Goal: Transaction & Acquisition: Purchase product/service

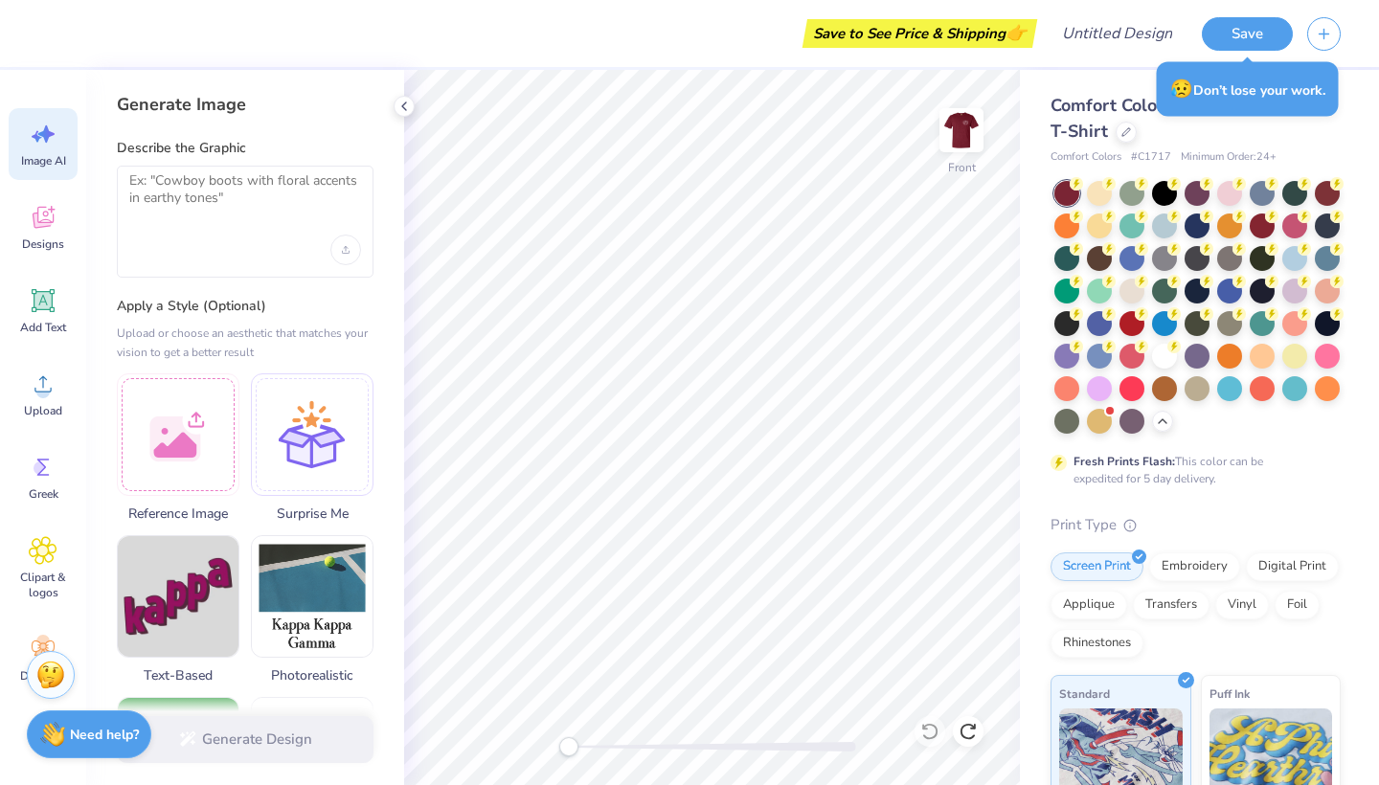
click at [207, 230] on div at bounding box center [245, 222] width 257 height 112
click at [203, 226] on div at bounding box center [245, 222] width 257 height 112
click at [202, 200] on textarea at bounding box center [245, 196] width 232 height 48
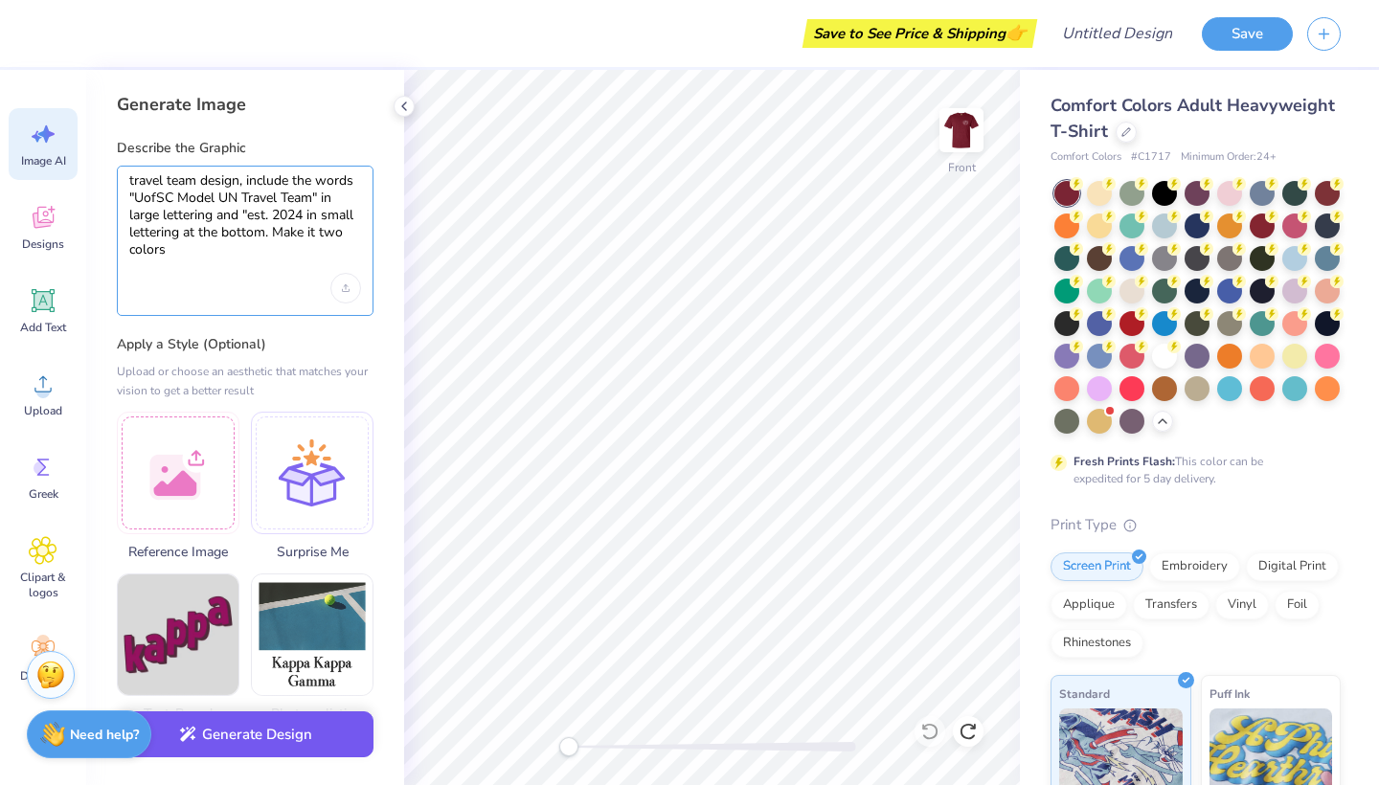
type textarea "travel team design, include the words "UofSC Model UN Travel Team" in large let…"
click at [321, 695] on button "Generate Design" at bounding box center [245, 734] width 257 height 47
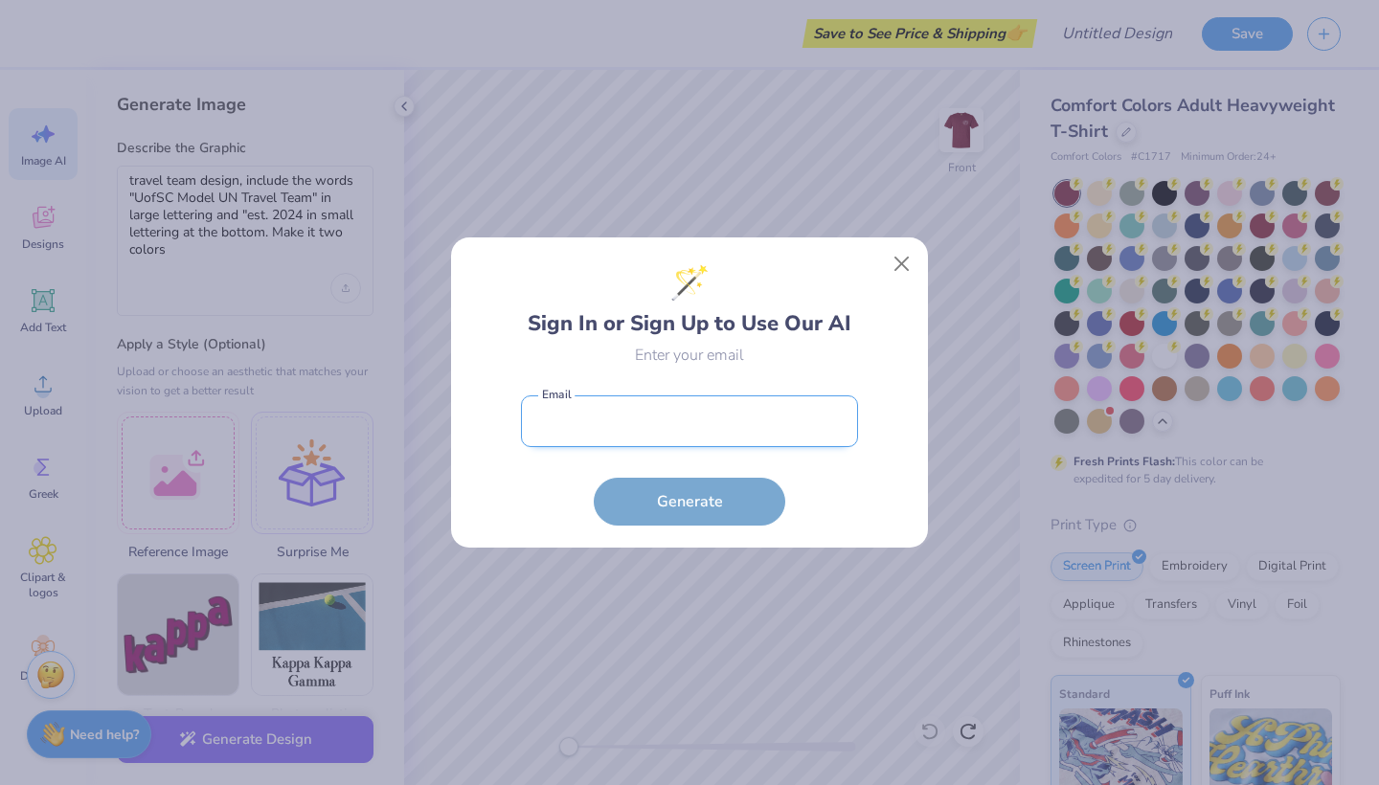
click at [656, 435] on input "email" at bounding box center [689, 421] width 337 height 53
type input "[EMAIL_ADDRESS][DOMAIN_NAME]"
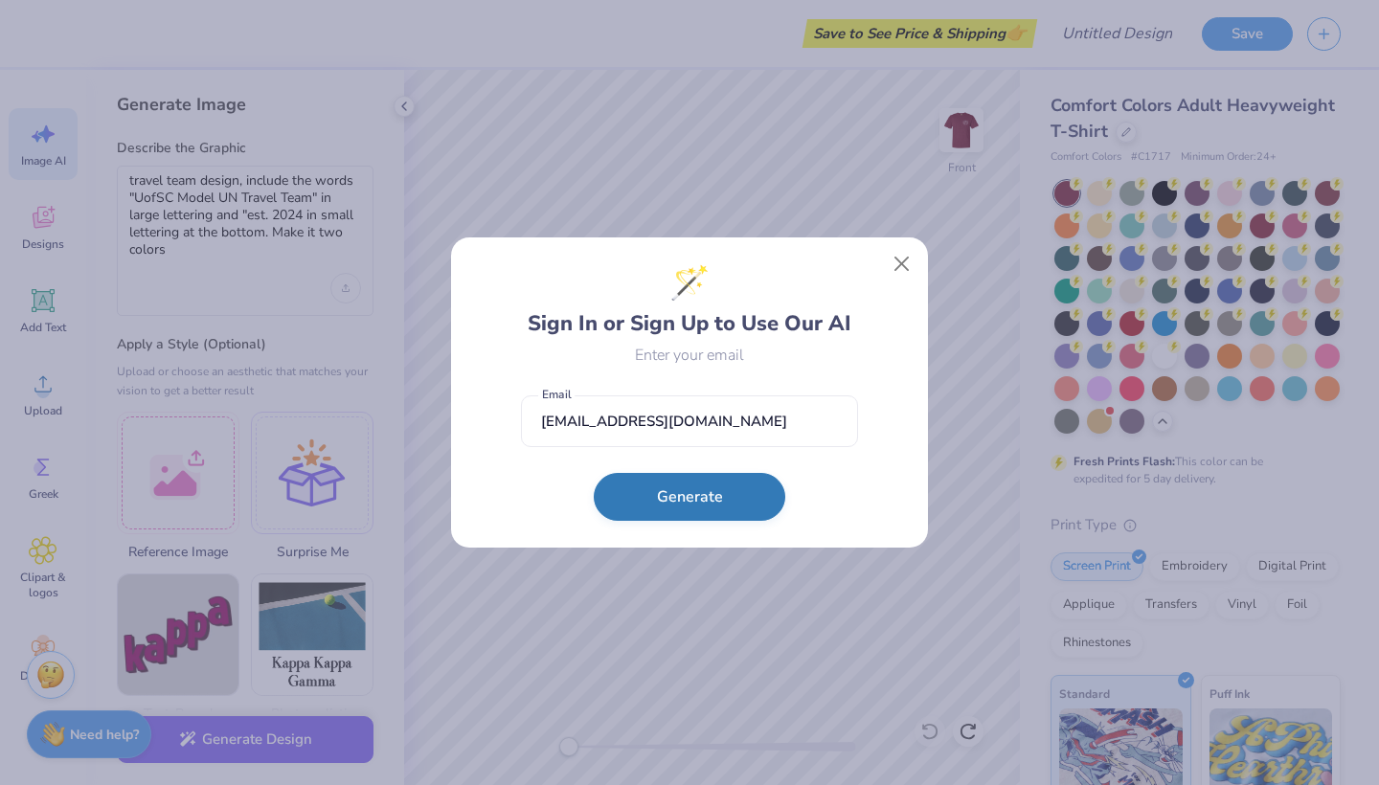
click at [666, 505] on button "Generate" at bounding box center [689, 497] width 191 height 48
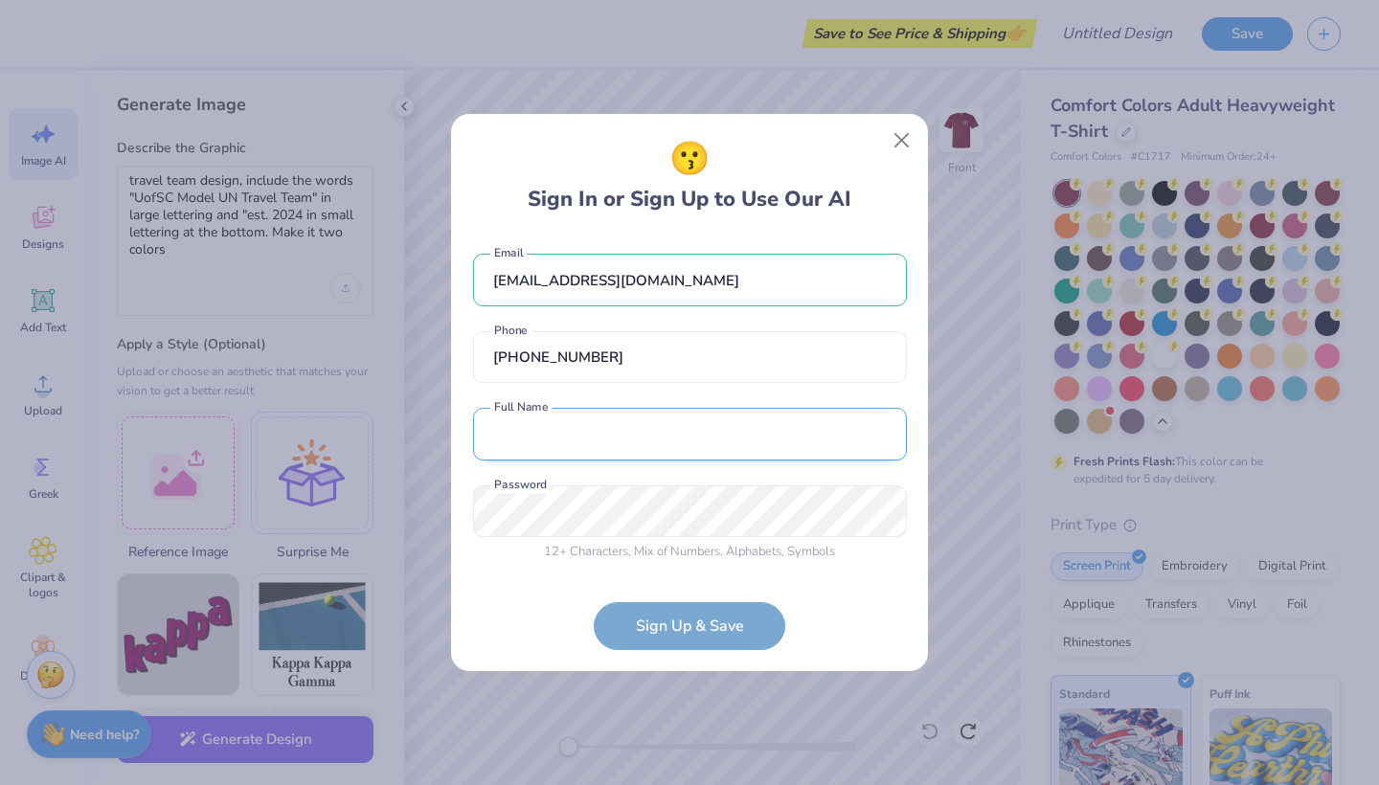
type input "[PHONE_NUMBER]"
type input "Paityn Tumblin"
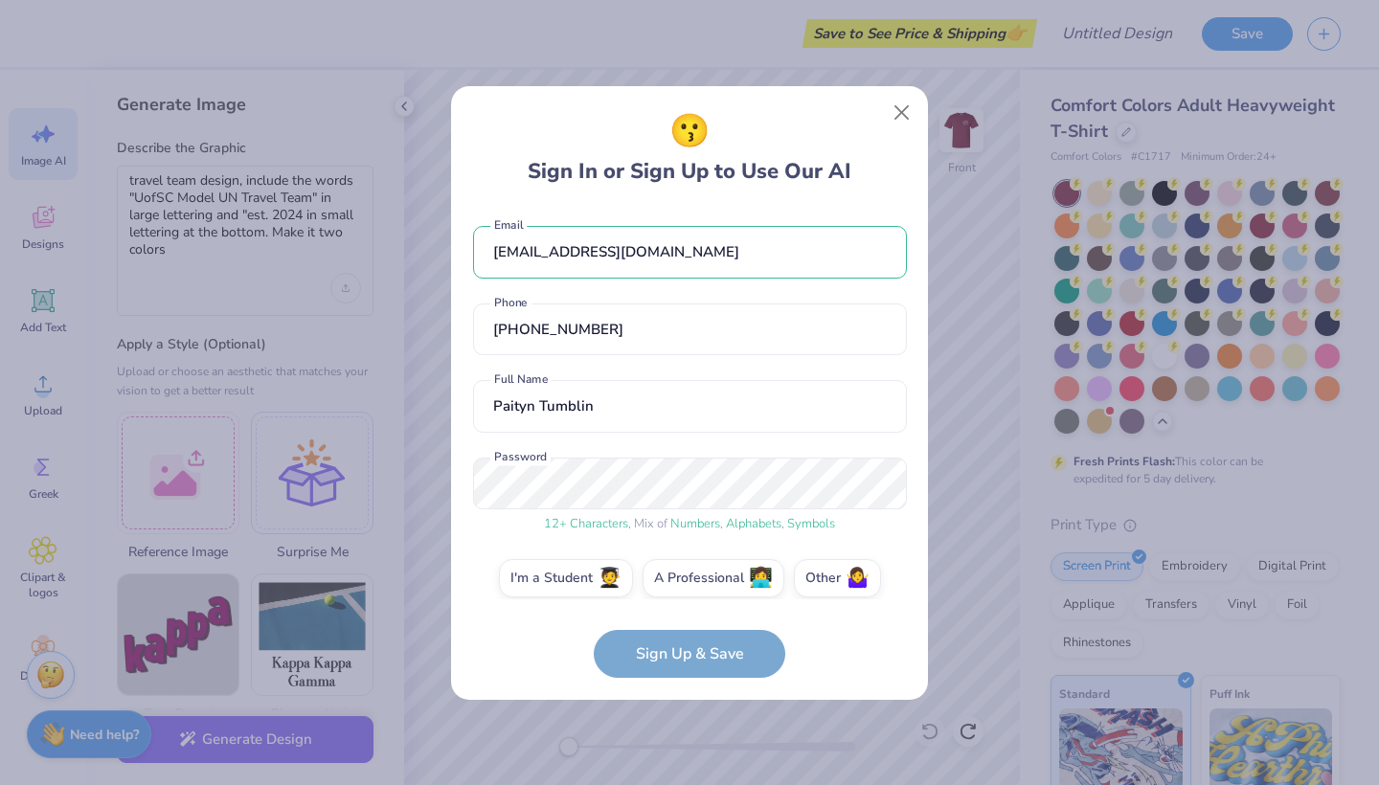
click at [709, 514] on div "12 + Characters , Mix of Numbers , Alphabets , Symbols Password" at bounding box center [690, 496] width 434 height 77
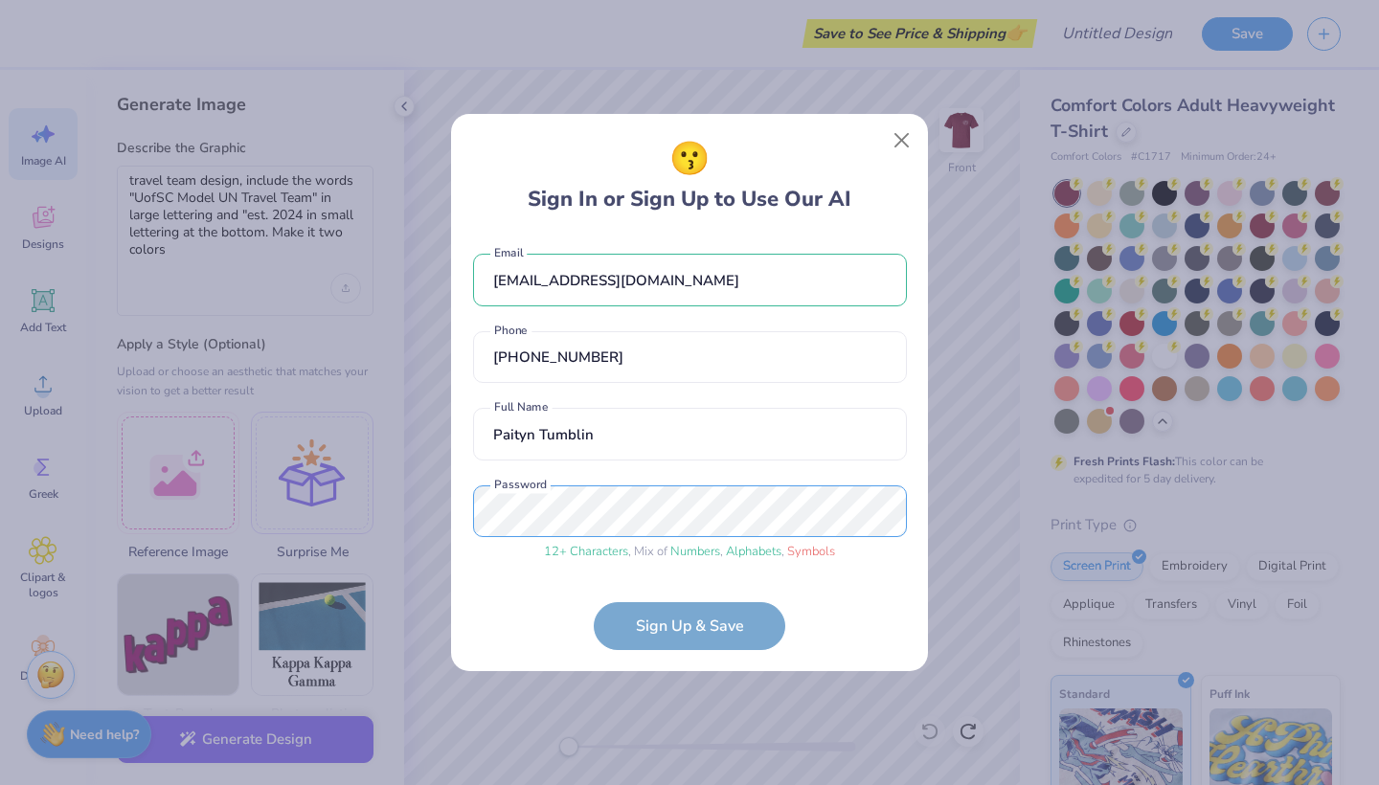
scroll to position [16, 0]
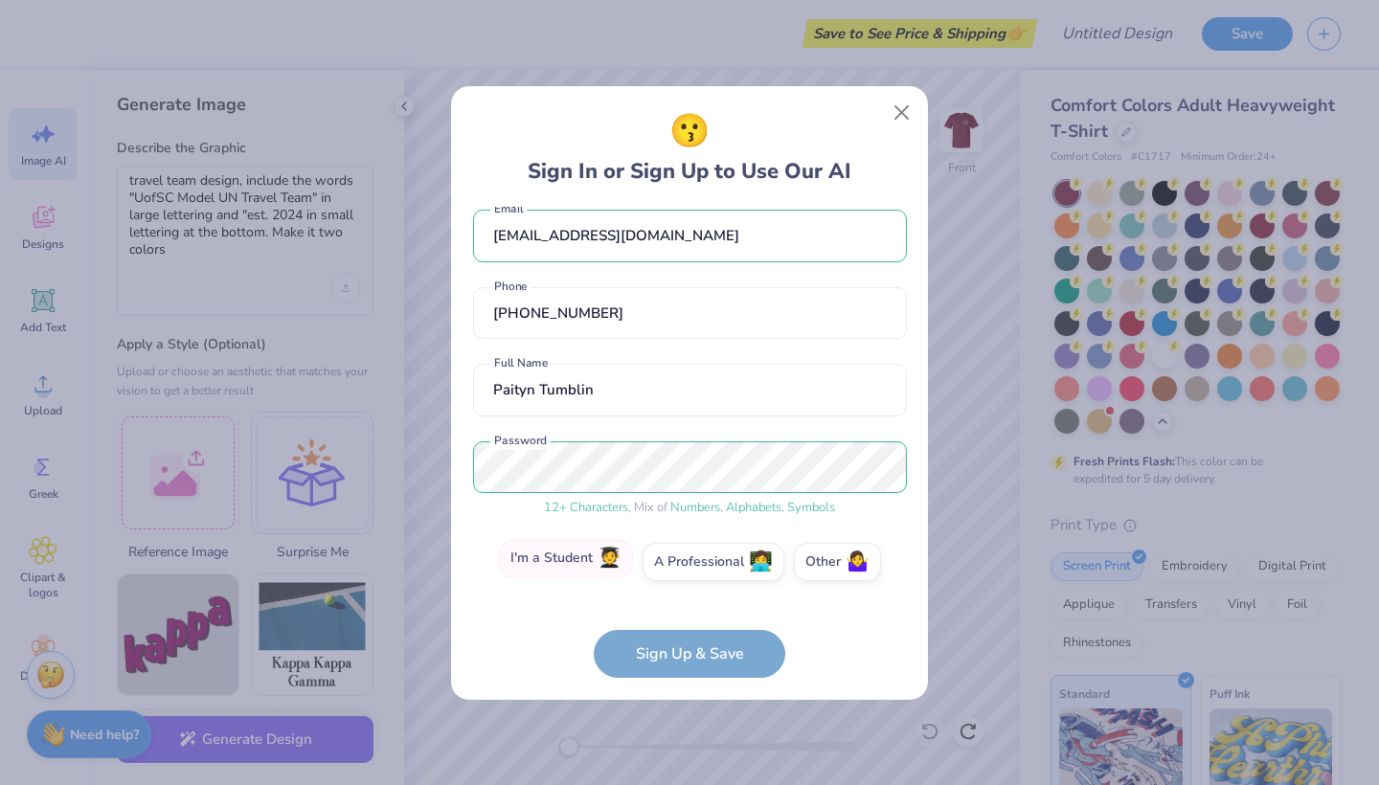
click at [572, 561] on label "I'm a Student 🧑‍🎓" at bounding box center [566, 559] width 134 height 38
click at [684, 576] on input "I'm a Student 🧑‍🎓" at bounding box center [690, 582] width 12 height 12
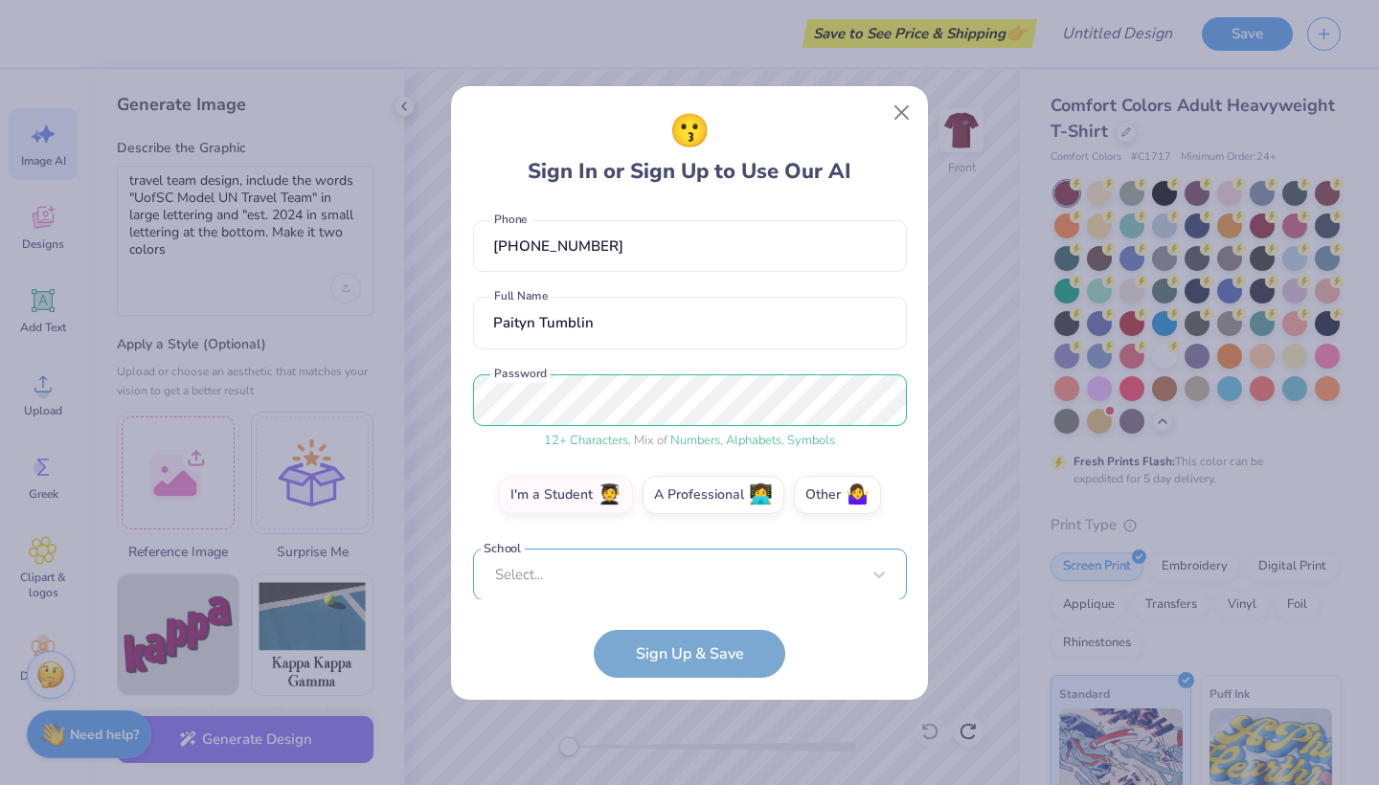
click at [715, 565] on div "Select..." at bounding box center [690, 575] width 434 height 53
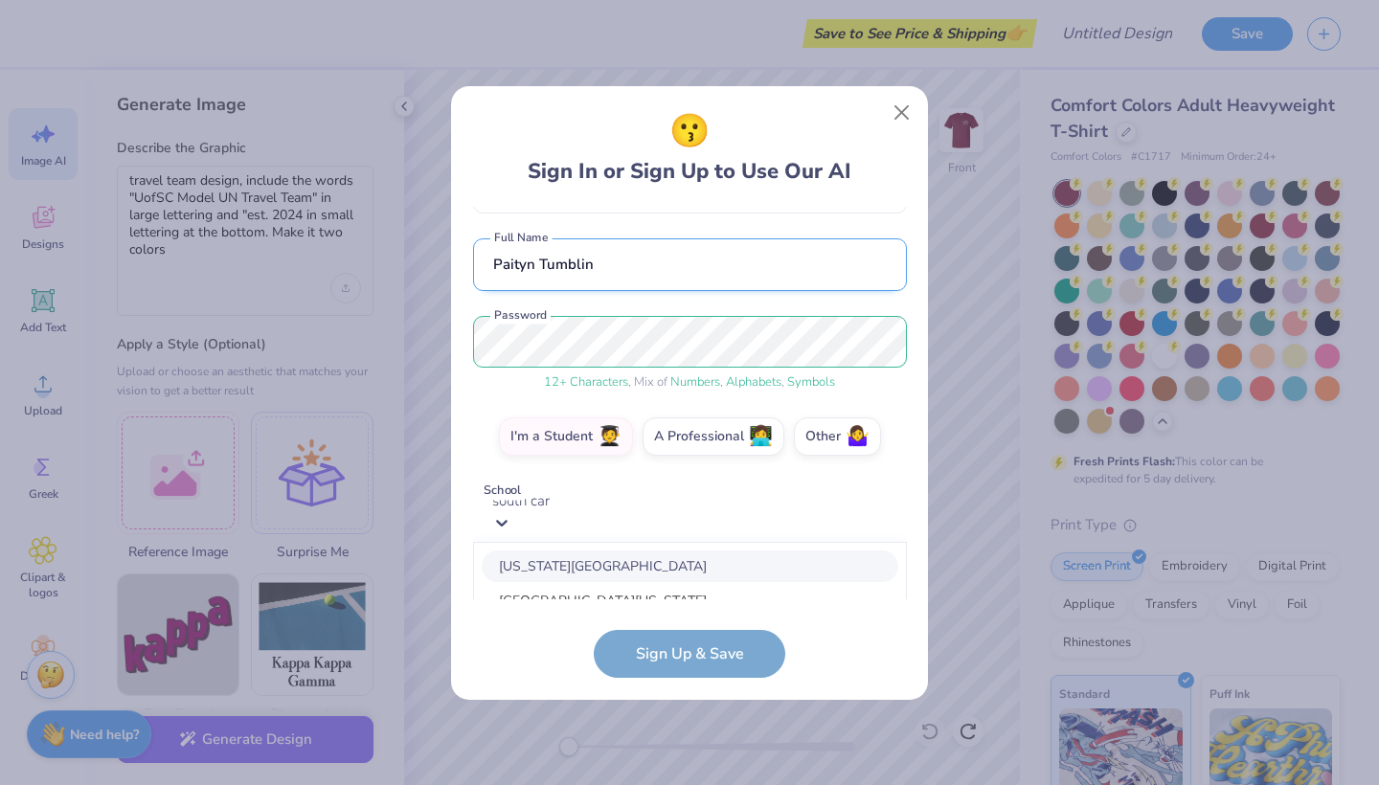
scroll to position [381, 0]
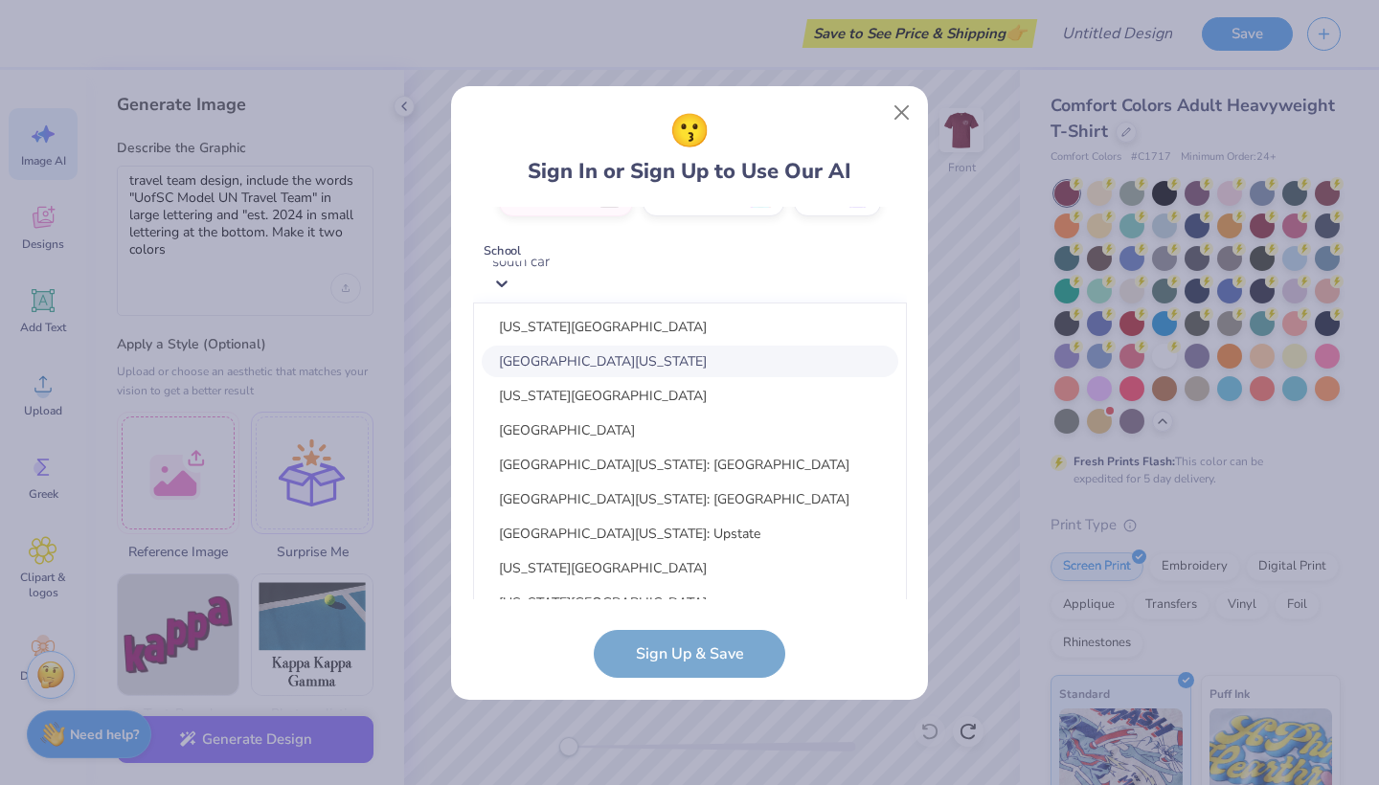
click at [670, 368] on div "[GEOGRAPHIC_DATA][US_STATE]" at bounding box center [690, 362] width 416 height 32
type input "south car"
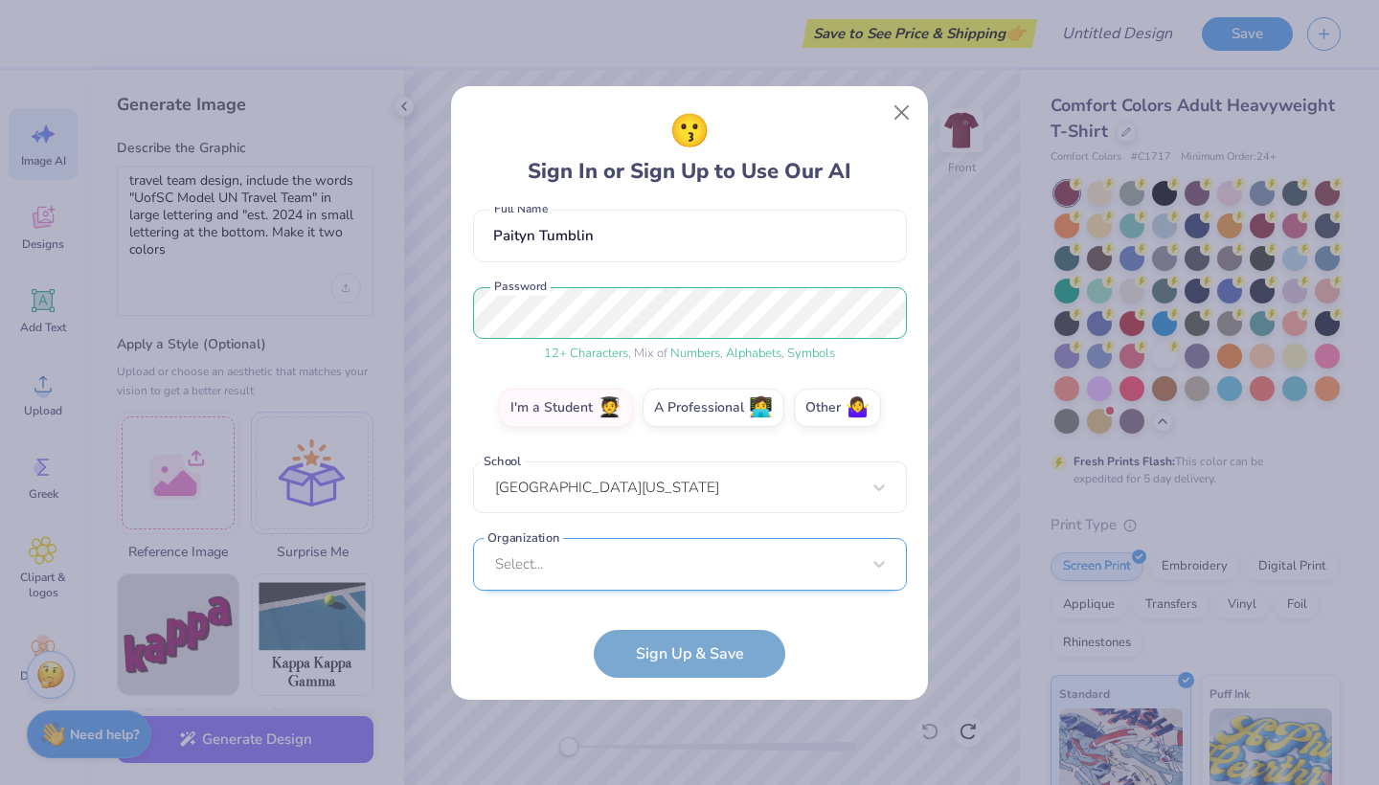
scroll to position [458, 0]
click at [682, 553] on div "Select..." at bounding box center [690, 563] width 434 height 53
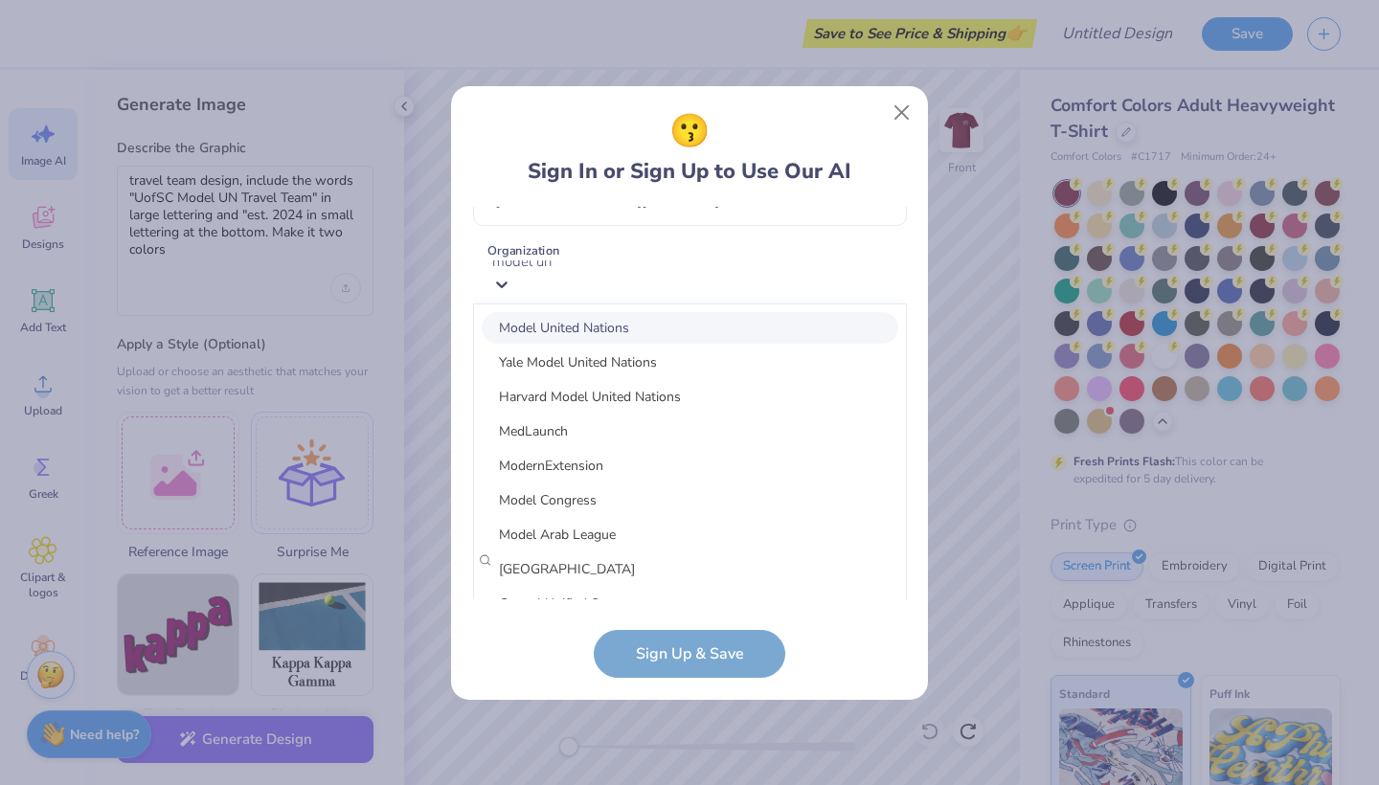
click at [648, 323] on div "Model United Nations" at bounding box center [690, 328] width 416 height 32
type input "model un"
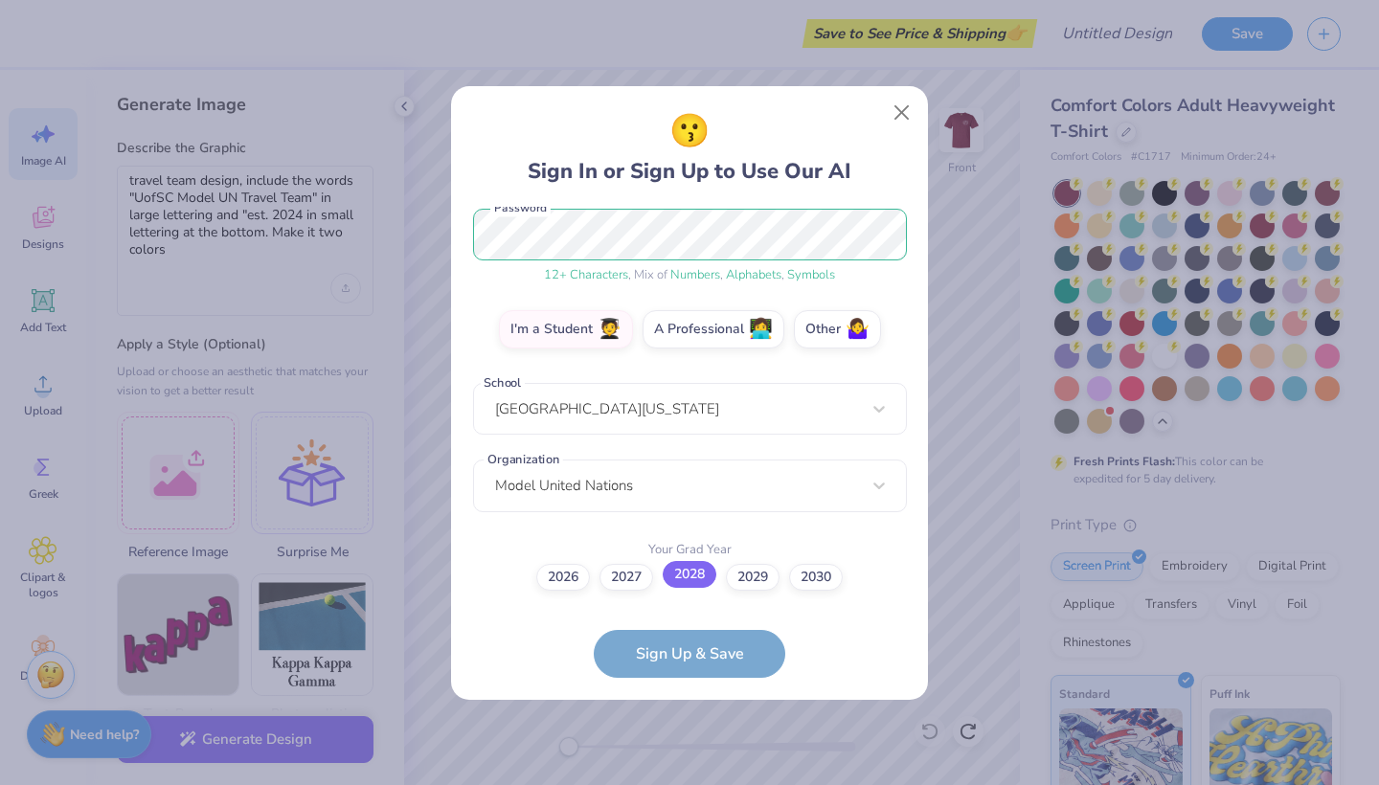
click at [704, 572] on label "2028" at bounding box center [689, 574] width 54 height 27
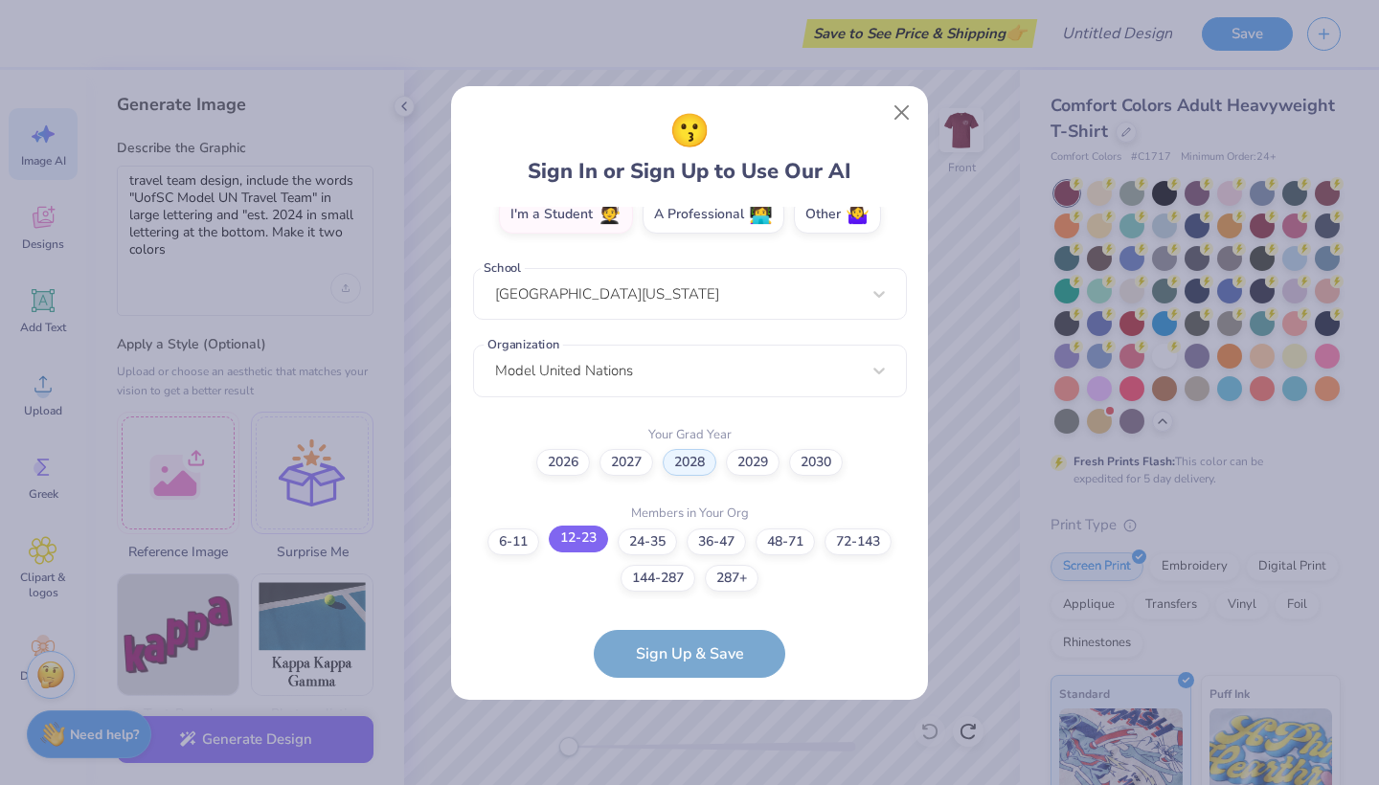
click at [585, 541] on label "12-23" at bounding box center [578, 539] width 59 height 27
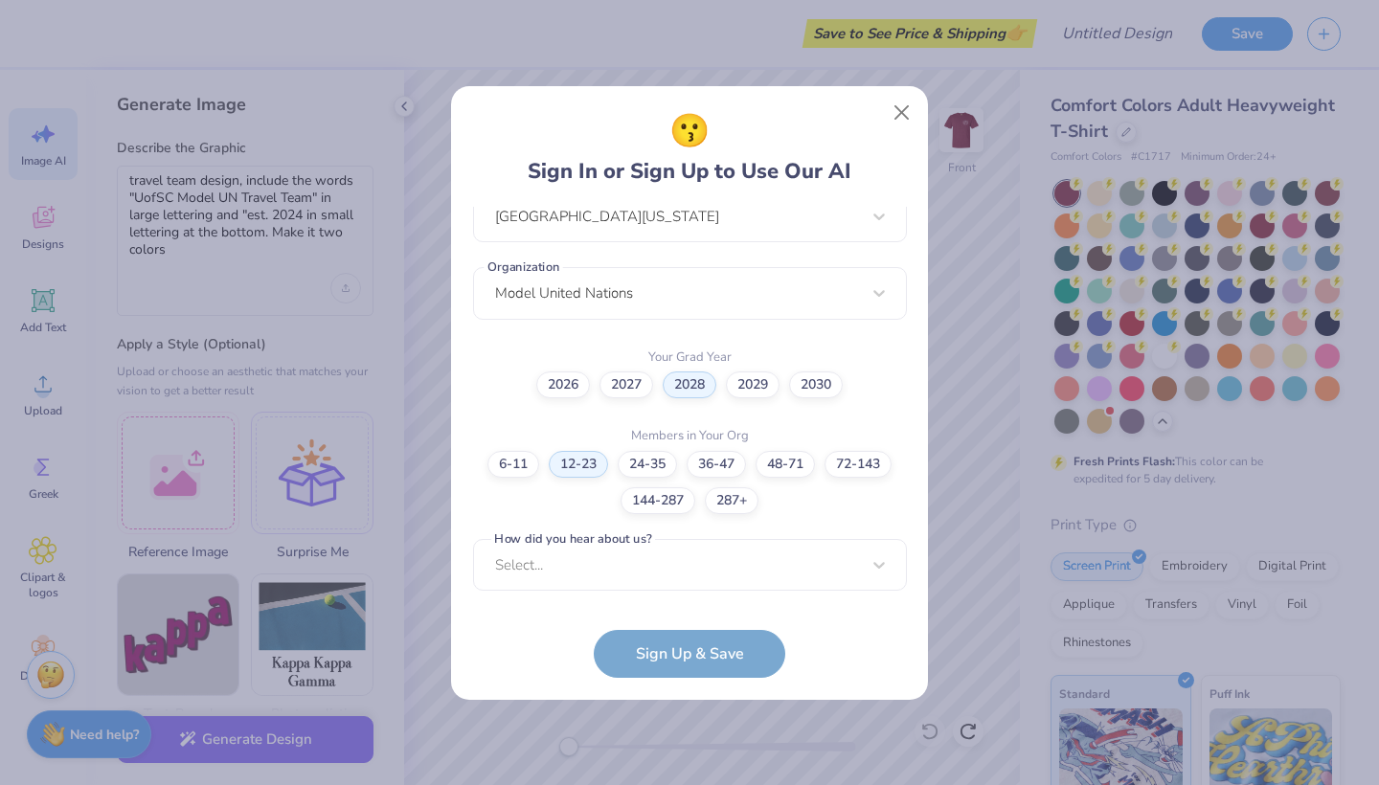
click at [642, 545] on label "How did you hear about us?" at bounding box center [573, 538] width 164 height 18
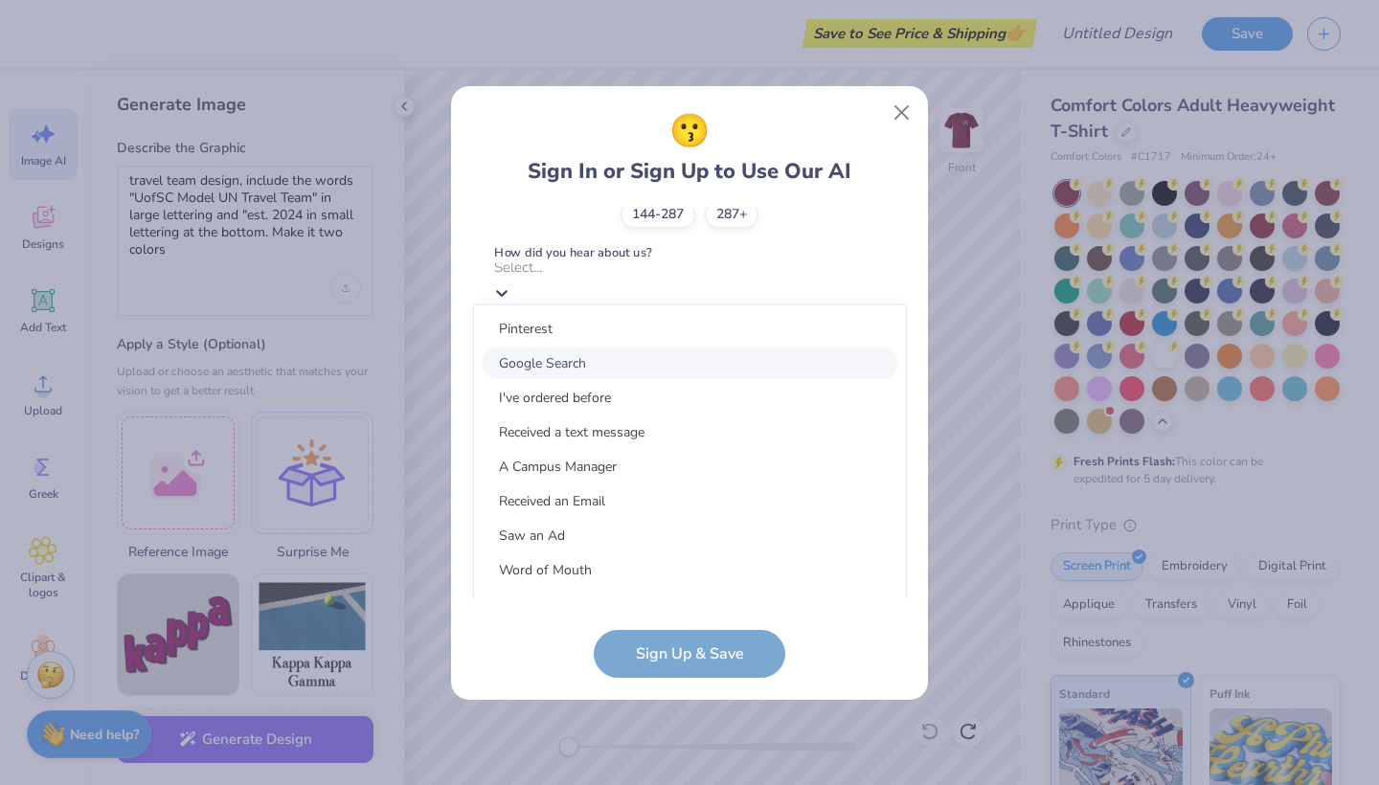
click at [599, 369] on div "Google Search" at bounding box center [690, 364] width 416 height 32
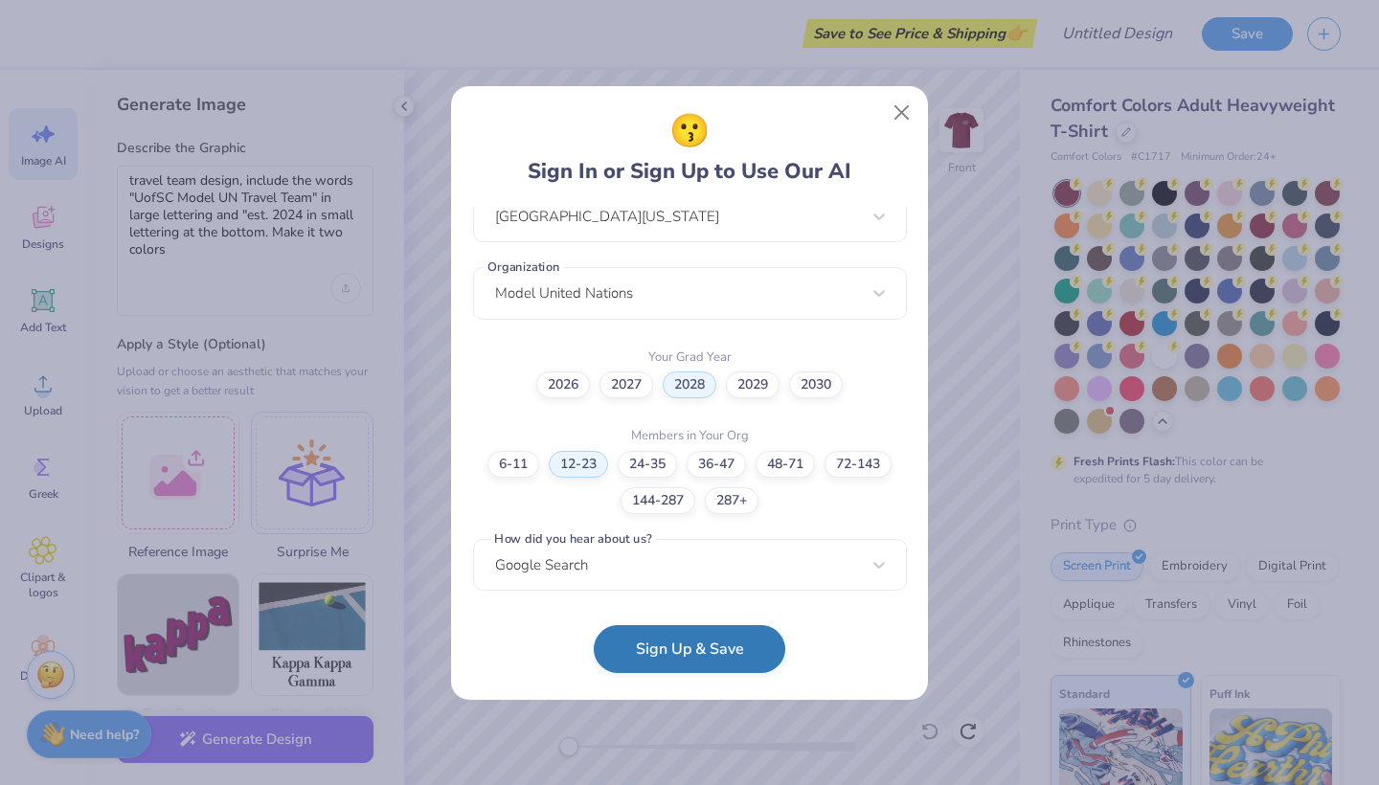
click at [667, 649] on button "Sign Up & Save" at bounding box center [689, 649] width 191 height 48
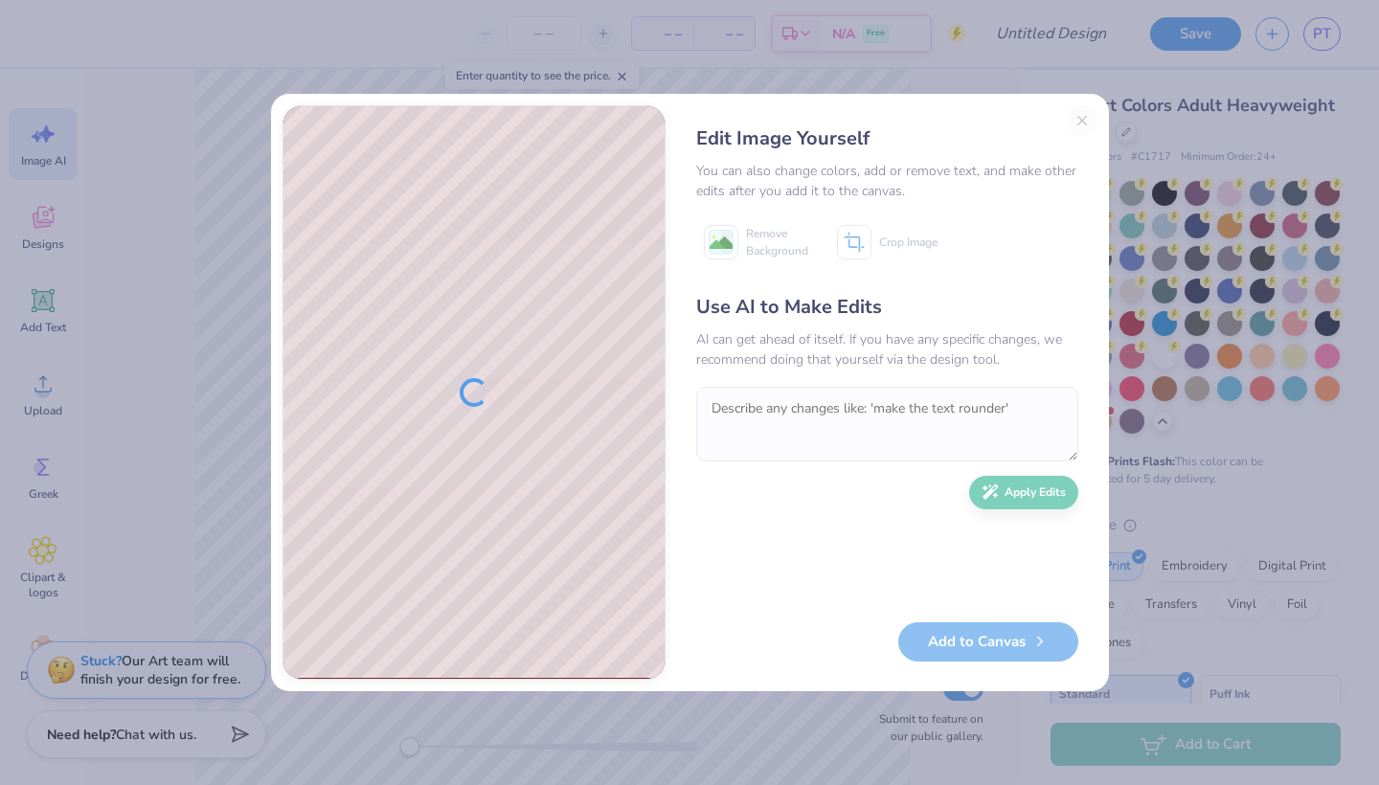
click at [986, 114] on div "Edit Image Yourself You can also change colors, add or remove text, and make ot…" at bounding box center [887, 392] width 420 height 574
click at [986, 119] on button "Close" at bounding box center [1081, 120] width 31 height 31
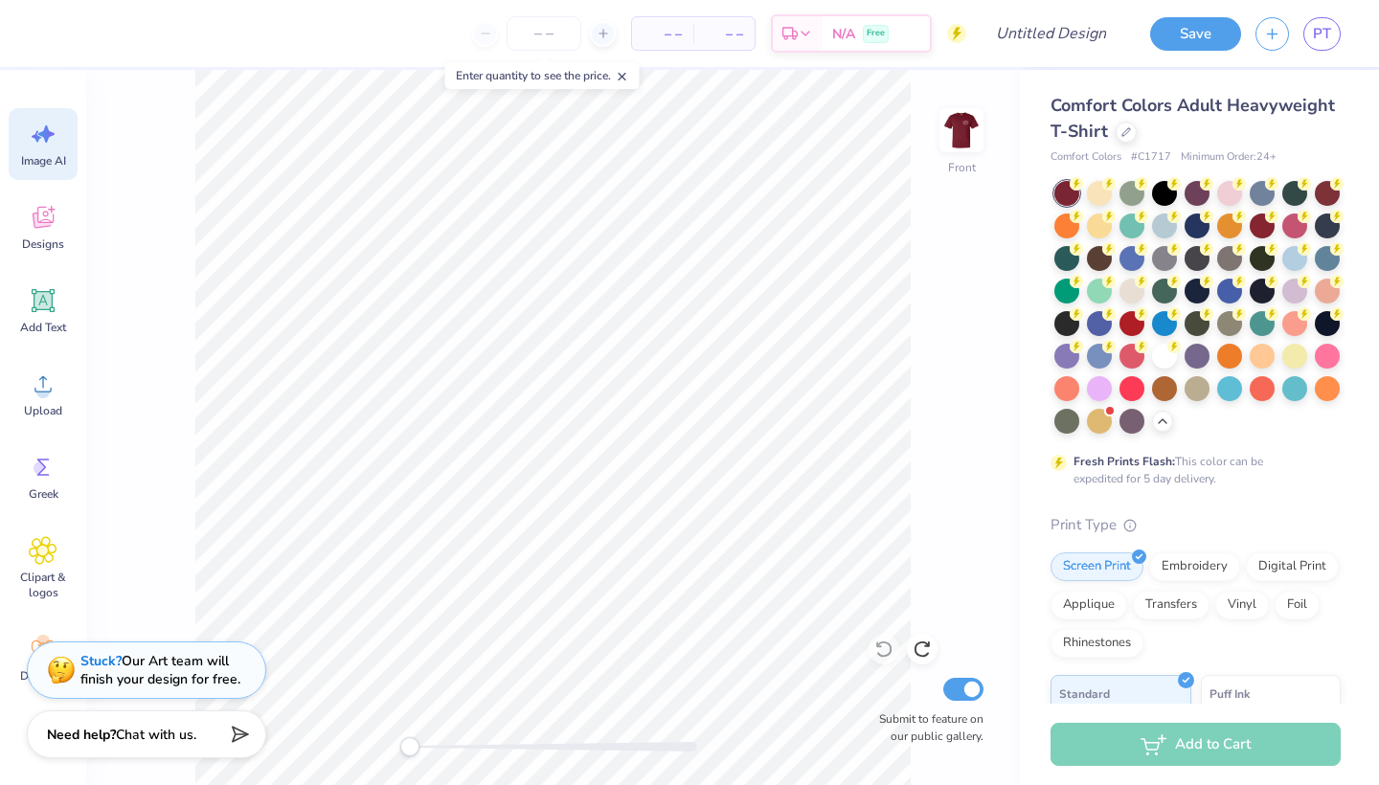
click at [38, 110] on div "Image AI" at bounding box center [43, 144] width 69 height 72
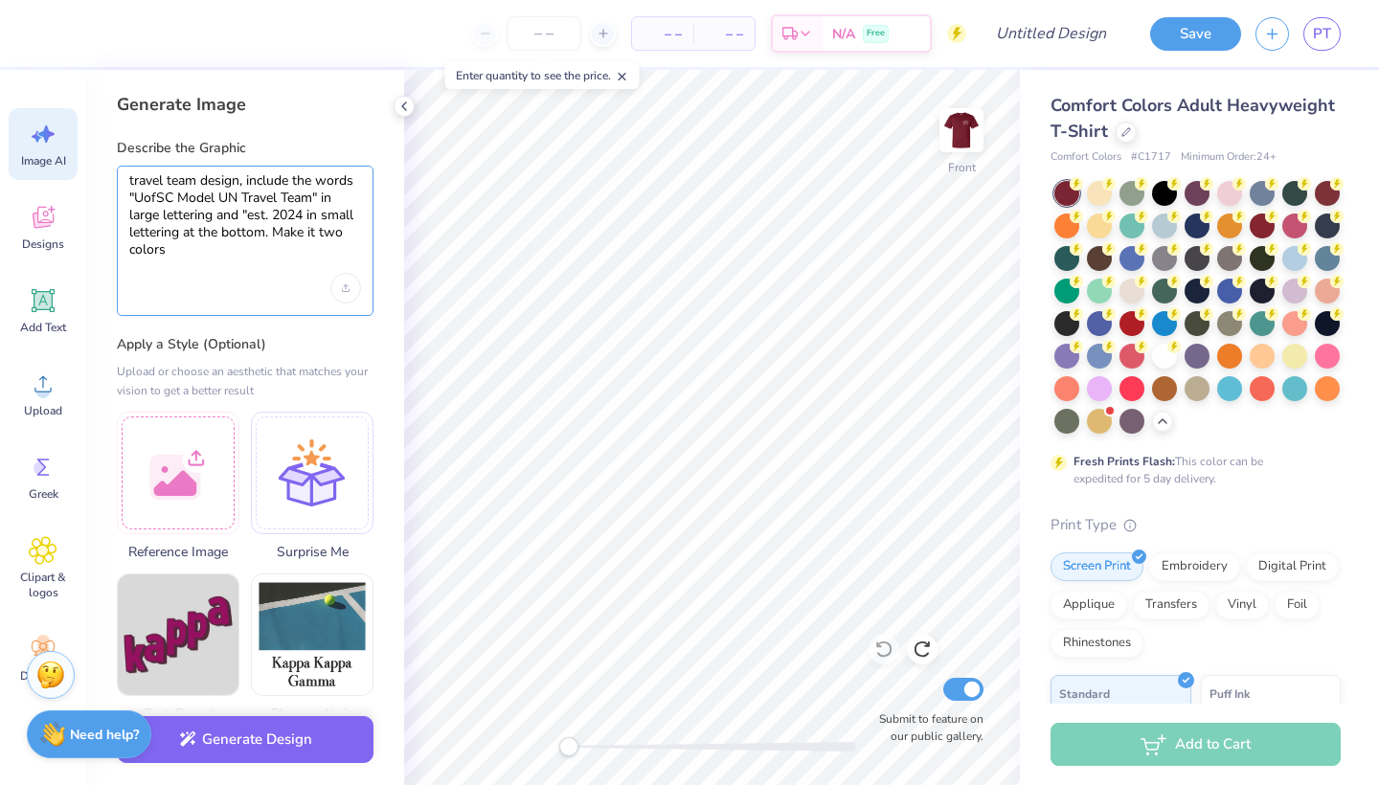
drag, startPoint x: 195, startPoint y: 245, endPoint x: 241, endPoint y: 189, distance: 72.8
click at [241, 189] on textarea "travel team design, include the words "UofSC Model UN Travel Team" in large let…" at bounding box center [245, 215] width 232 height 86
drag, startPoint x: 241, startPoint y: 181, endPoint x: 289, endPoint y: 281, distance: 111.3
click at [290, 280] on div "travel team design, include the words "UofSC Model UN Travel Team" in large let…" at bounding box center [245, 241] width 257 height 150
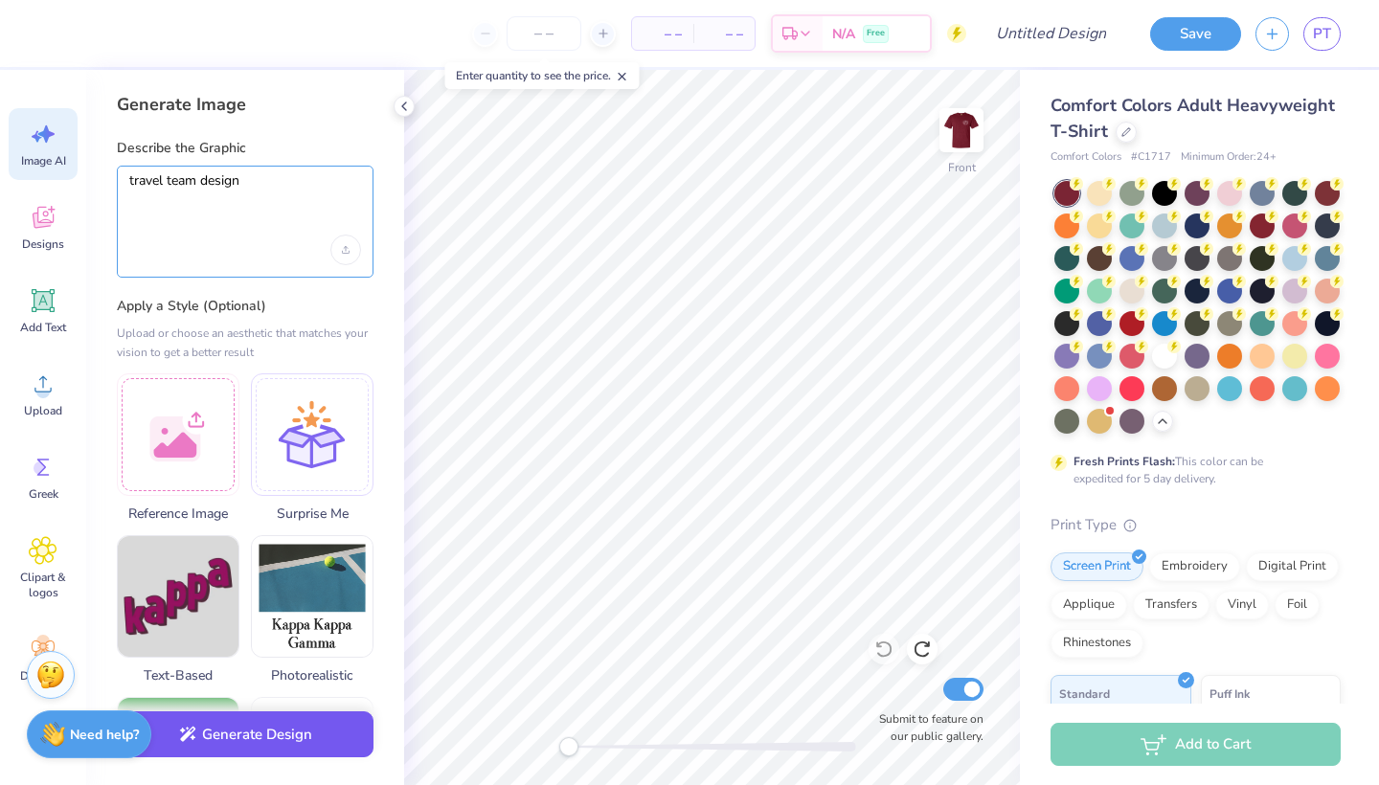
type textarea "travel team design"
click at [255, 695] on button "Generate Design" at bounding box center [245, 734] width 257 height 47
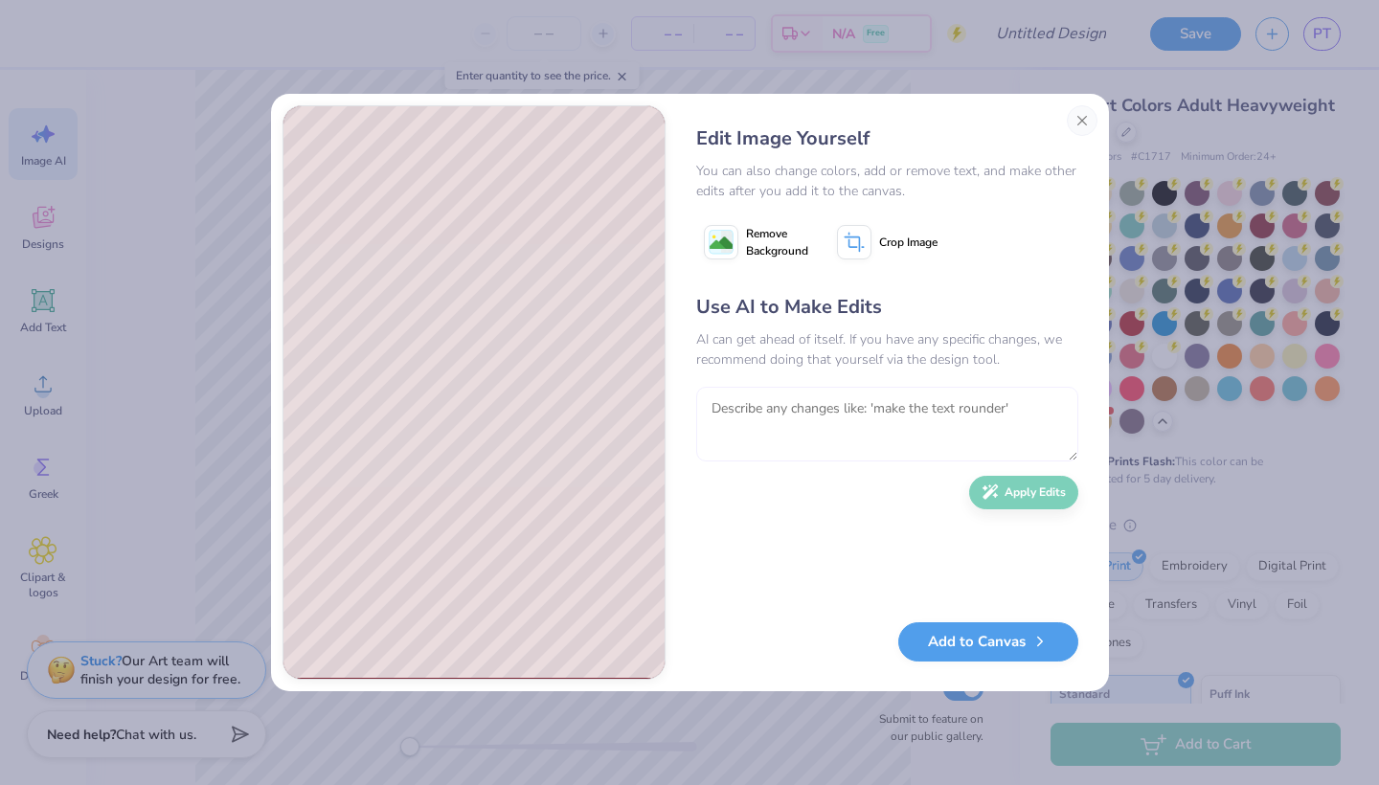
click at [768, 415] on textarea at bounding box center [887, 424] width 382 height 75
click at [886, 430] on textarea "Change the colors to a grey scale, Add the words "UofSC MUN" in big lettering a…" at bounding box center [887, 424] width 382 height 75
click at [889, 430] on textarea "Change the colors to a grey scale, Add the words "UofSC MUN" in big lettering a…" at bounding box center [887, 424] width 382 height 75
click at [982, 428] on textarea "Change the colors to a grey scale, Add the words "UofSC MUN" in big lettering a…" at bounding box center [887, 424] width 382 height 75
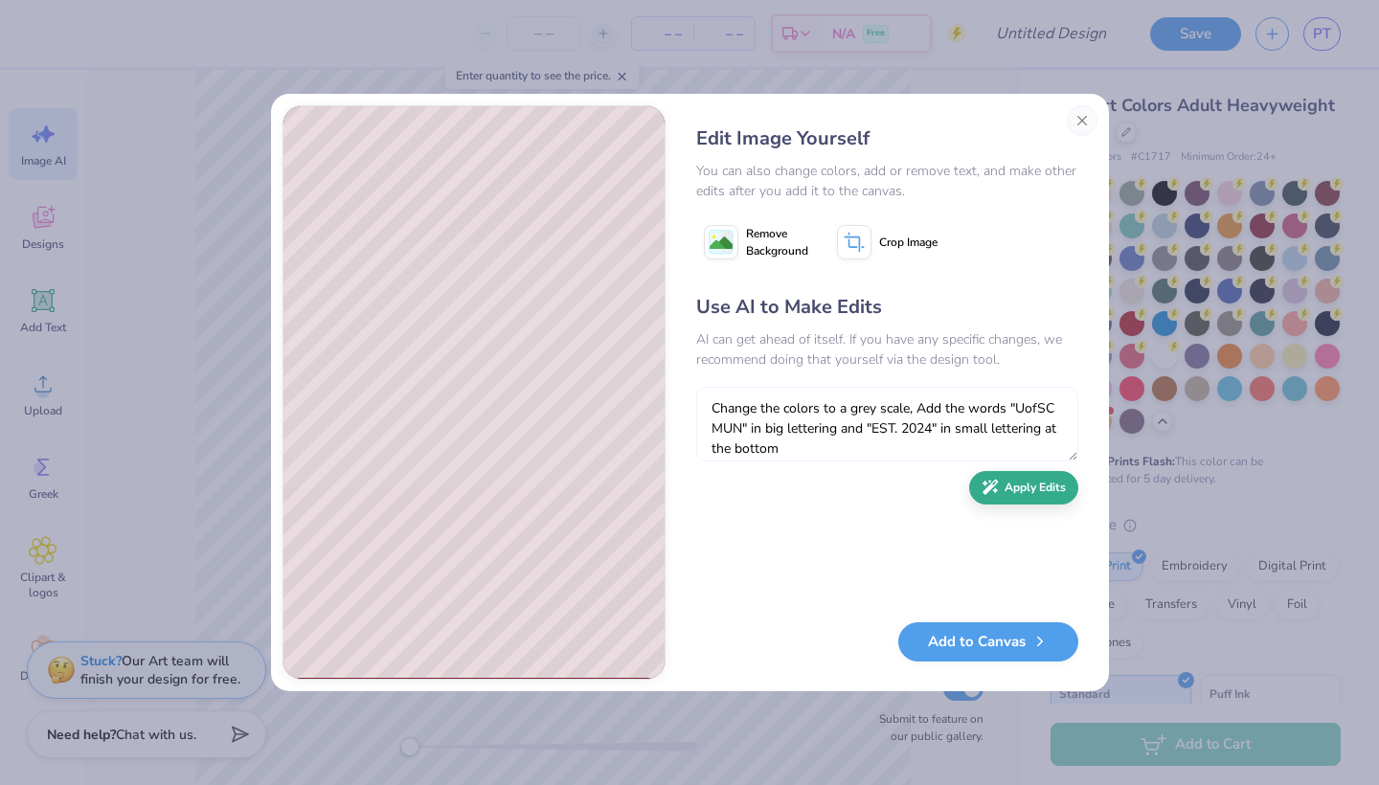
type textarea "Change the colors to a grey scale, Add the words "UofSC MUN" in big lettering a…"
click at [986, 486] on button "Apply Edits" at bounding box center [1023, 488] width 109 height 34
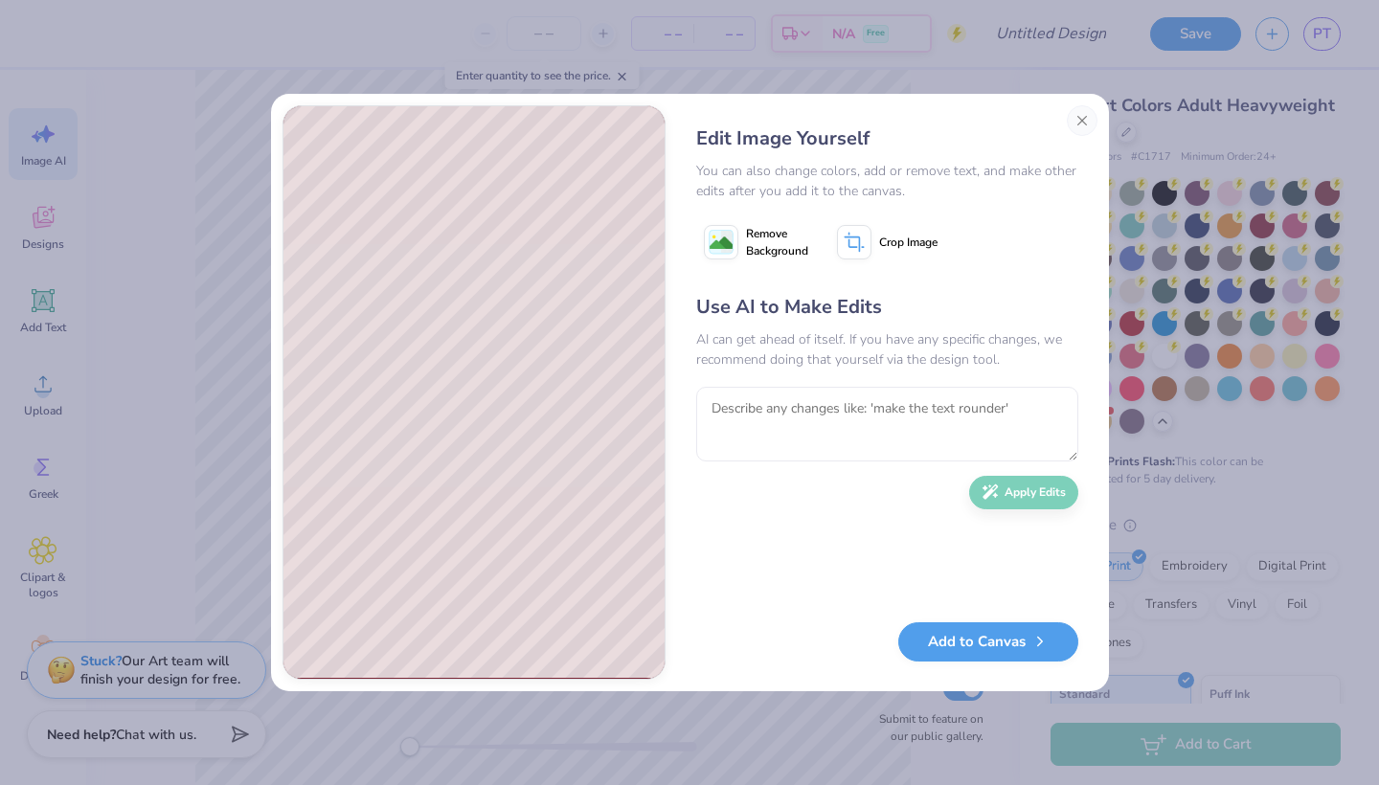
click at [779, 237] on span "Remove Background" at bounding box center [777, 242] width 62 height 34
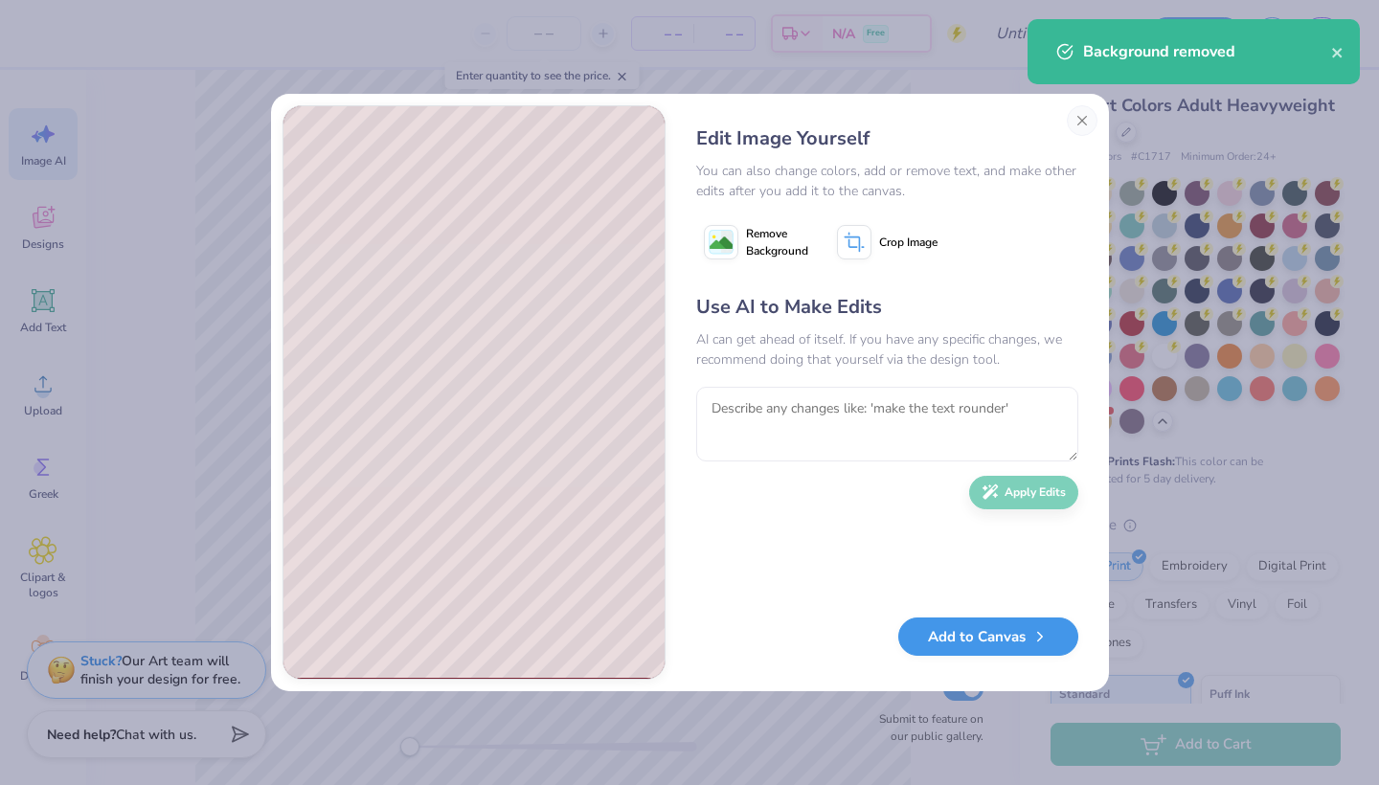
click at [981, 642] on button "Add to Canvas" at bounding box center [988, 636] width 180 height 39
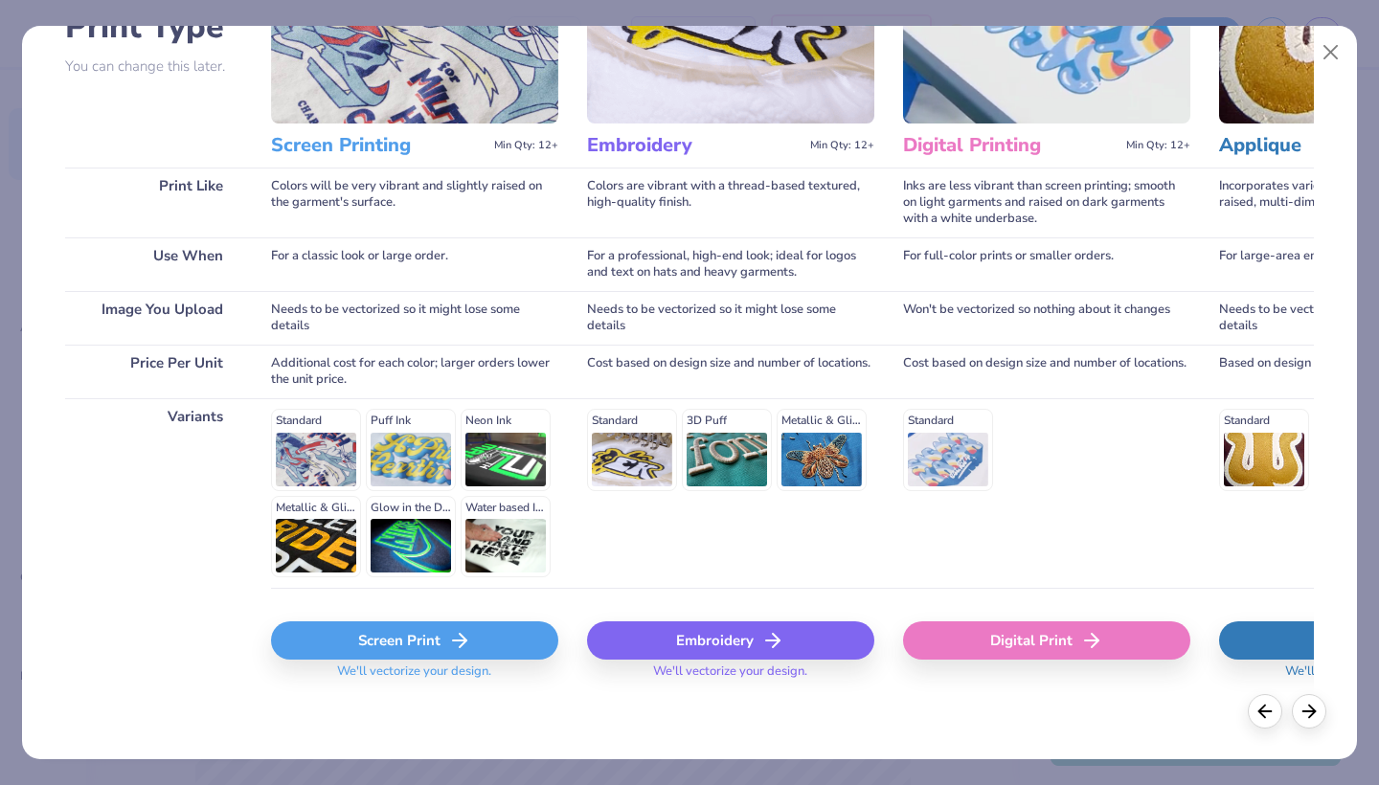
scroll to position [168, 0]
click at [383, 639] on div "Screen Print" at bounding box center [414, 641] width 287 height 38
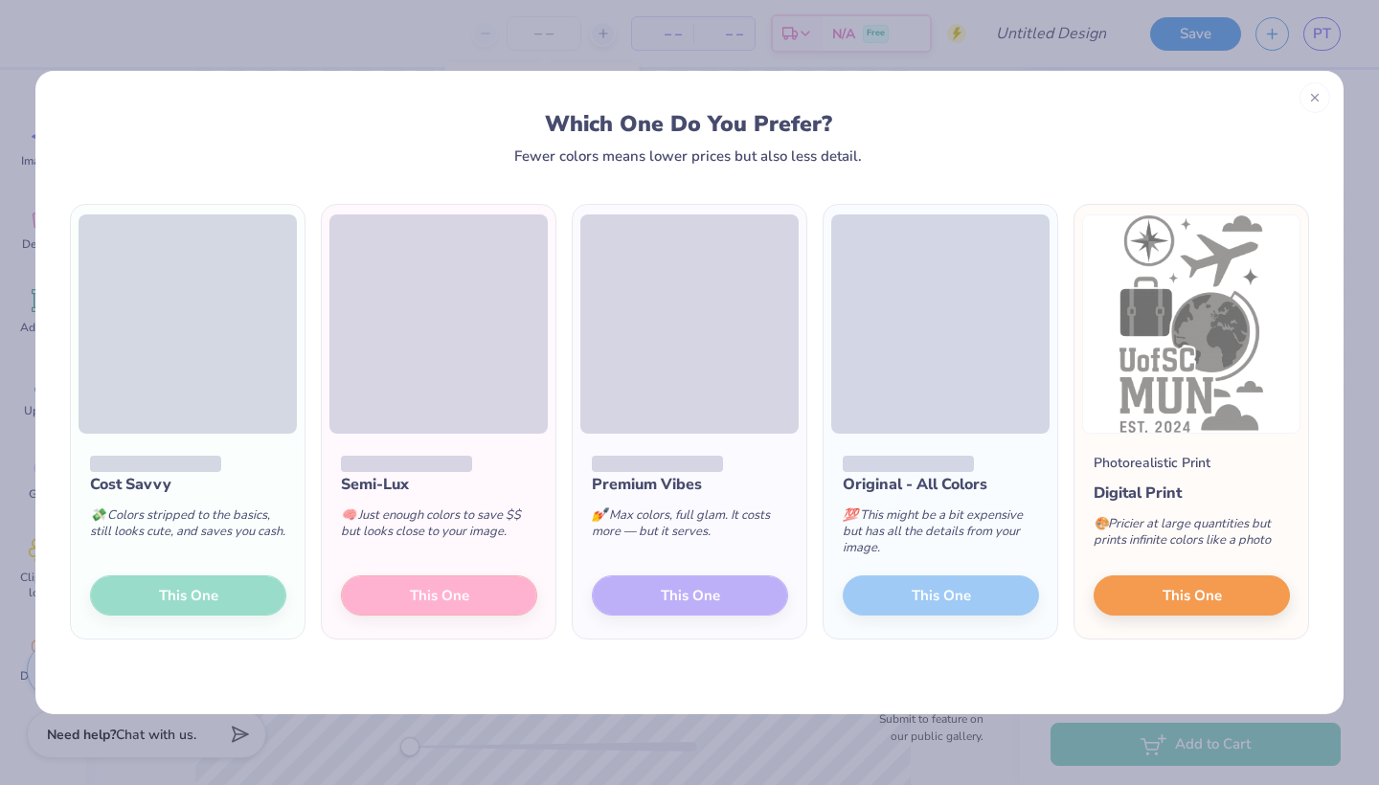
click at [185, 599] on div "Cost Savvy 💸 Colors stripped to the basics, still looks cute, and saves you cas…" at bounding box center [188, 536] width 234 height 205
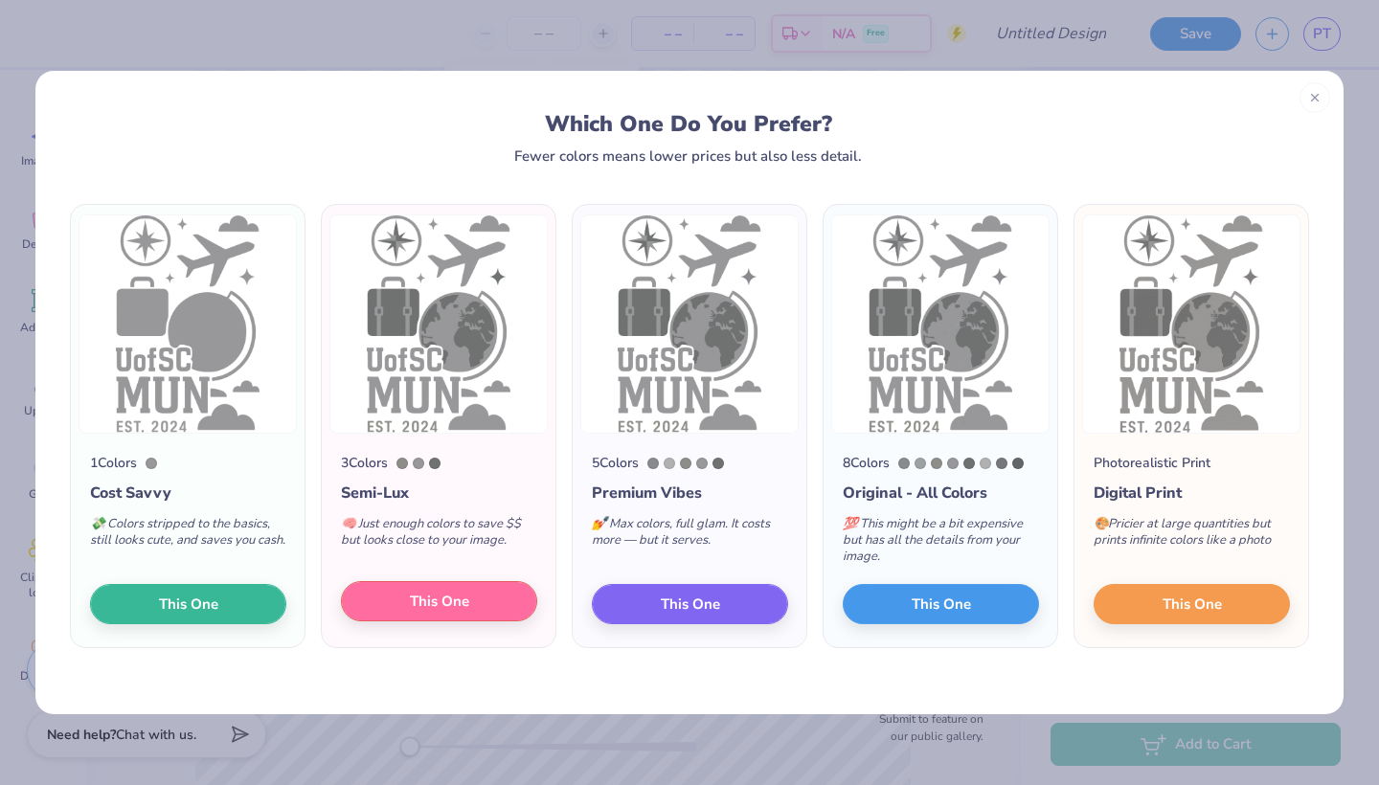
click at [440, 613] on button "This One" at bounding box center [439, 601] width 196 height 40
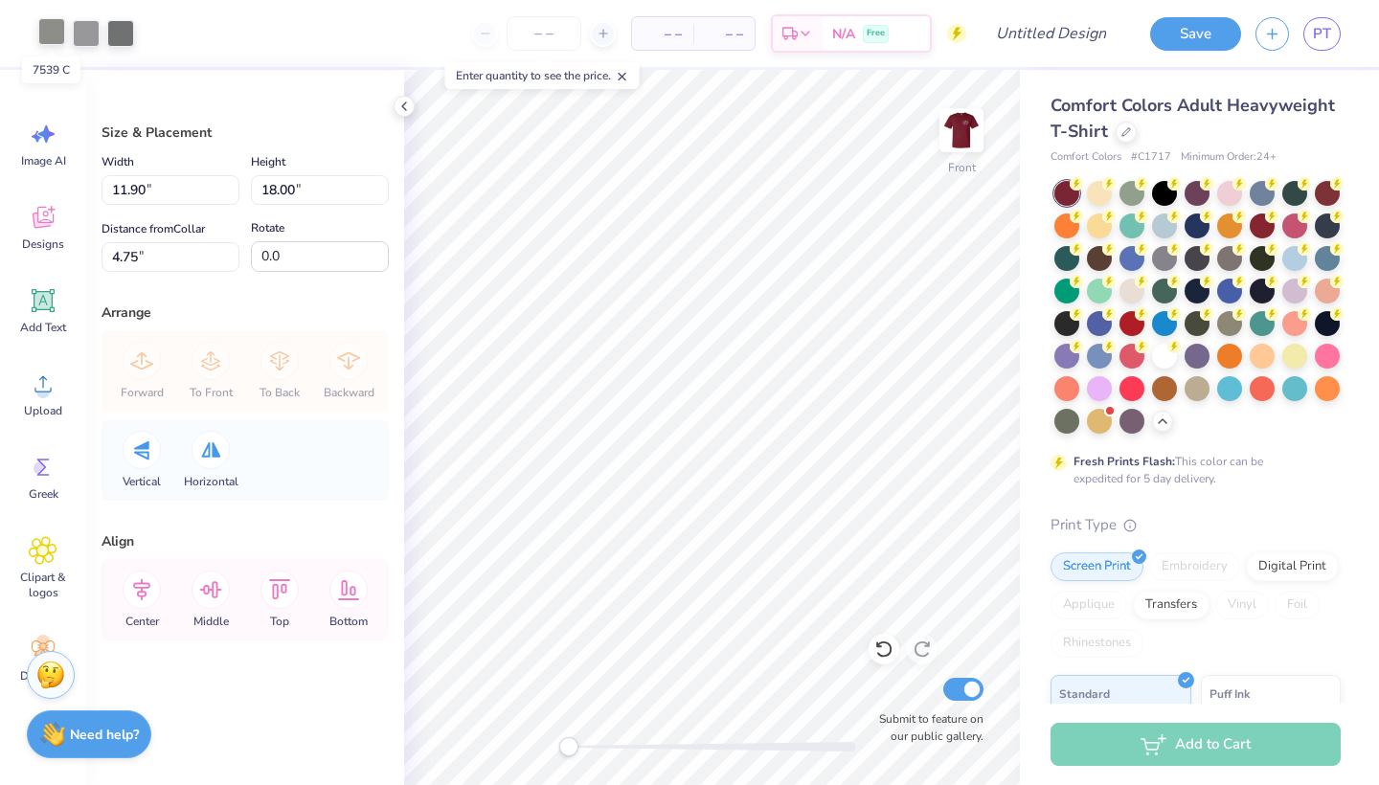
click at [39, 25] on div at bounding box center [51, 31] width 27 height 27
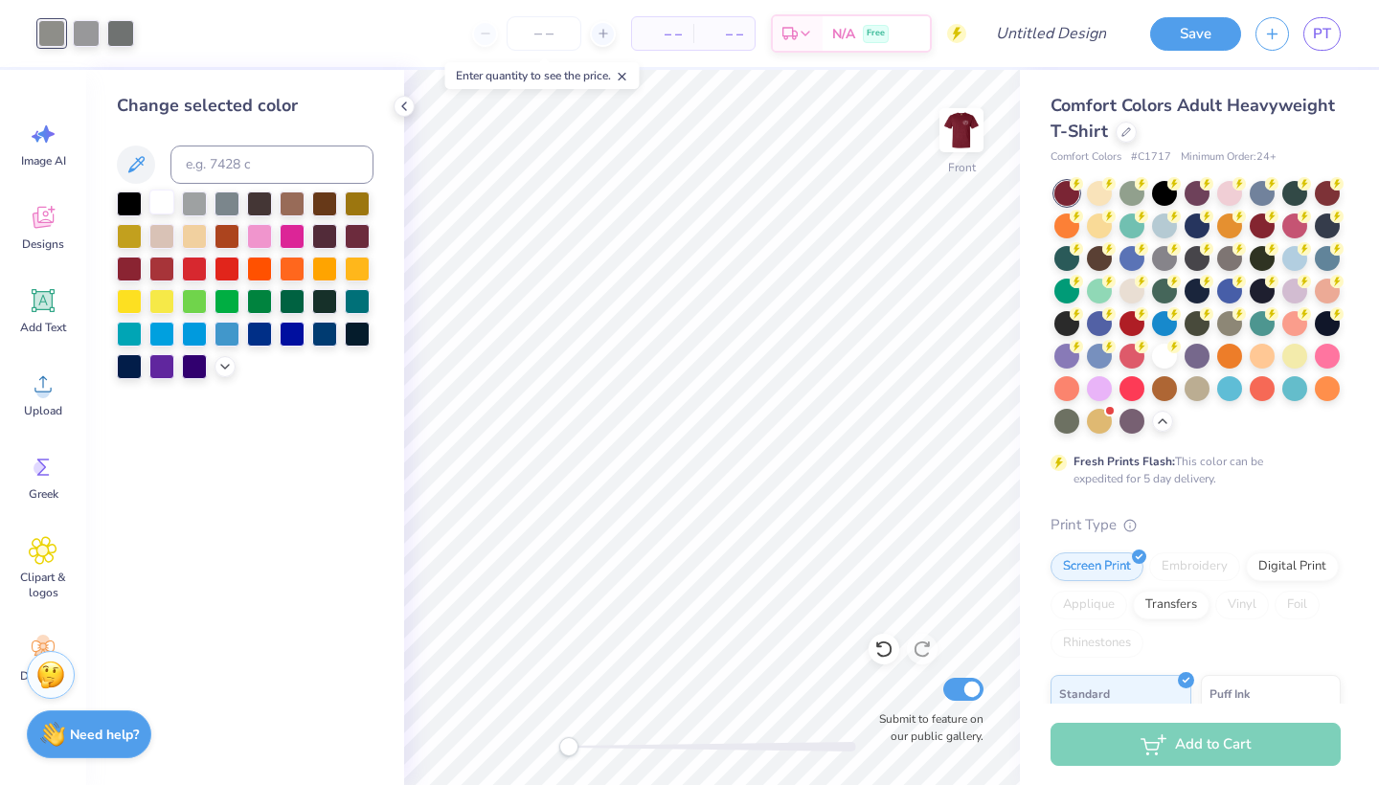
click at [157, 211] on div at bounding box center [161, 202] width 25 height 25
click at [195, 207] on div at bounding box center [194, 202] width 25 height 25
click at [123, 33] on div at bounding box center [120, 31] width 27 height 27
click at [150, 33] on div at bounding box center [155, 31] width 27 height 27
click at [164, 211] on div at bounding box center [161, 202] width 25 height 25
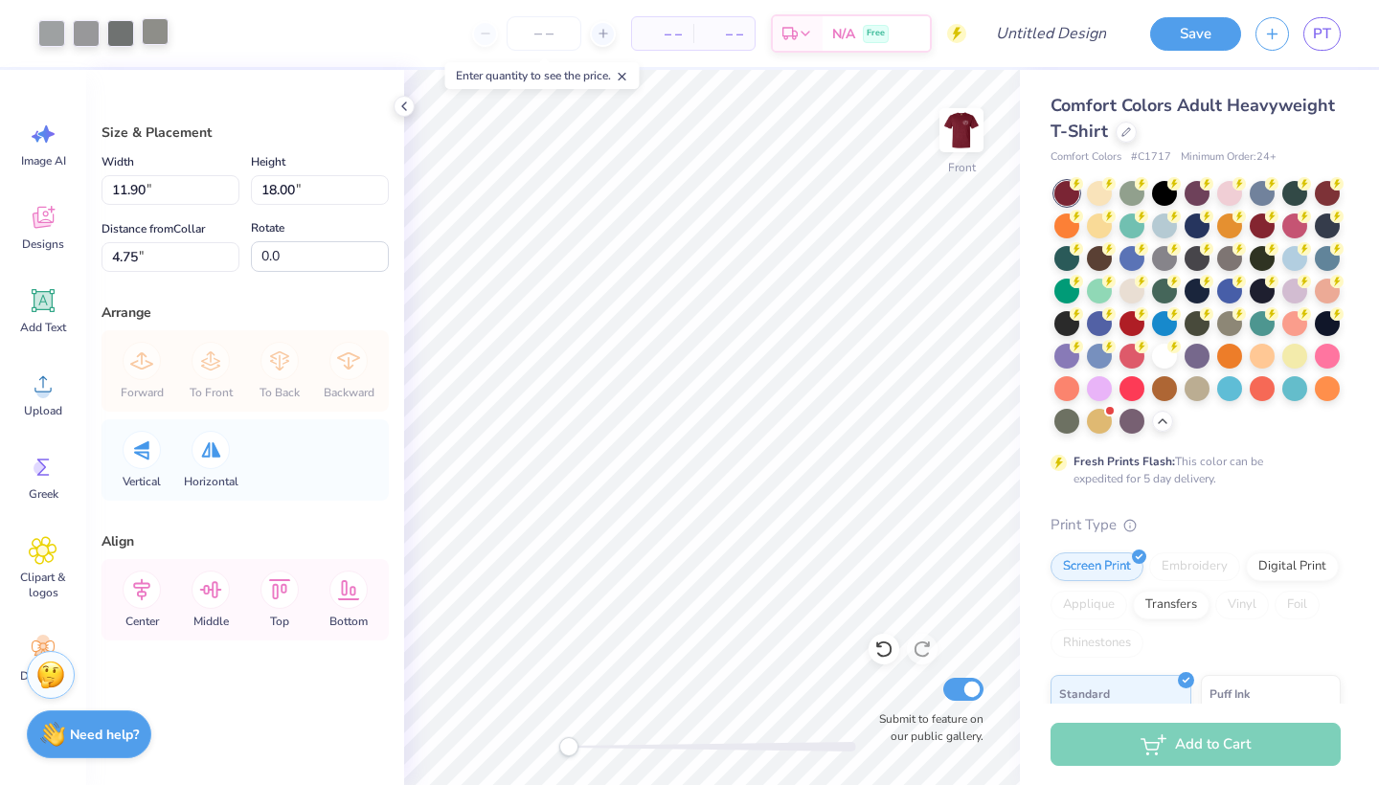
click at [154, 35] on div at bounding box center [155, 31] width 27 height 27
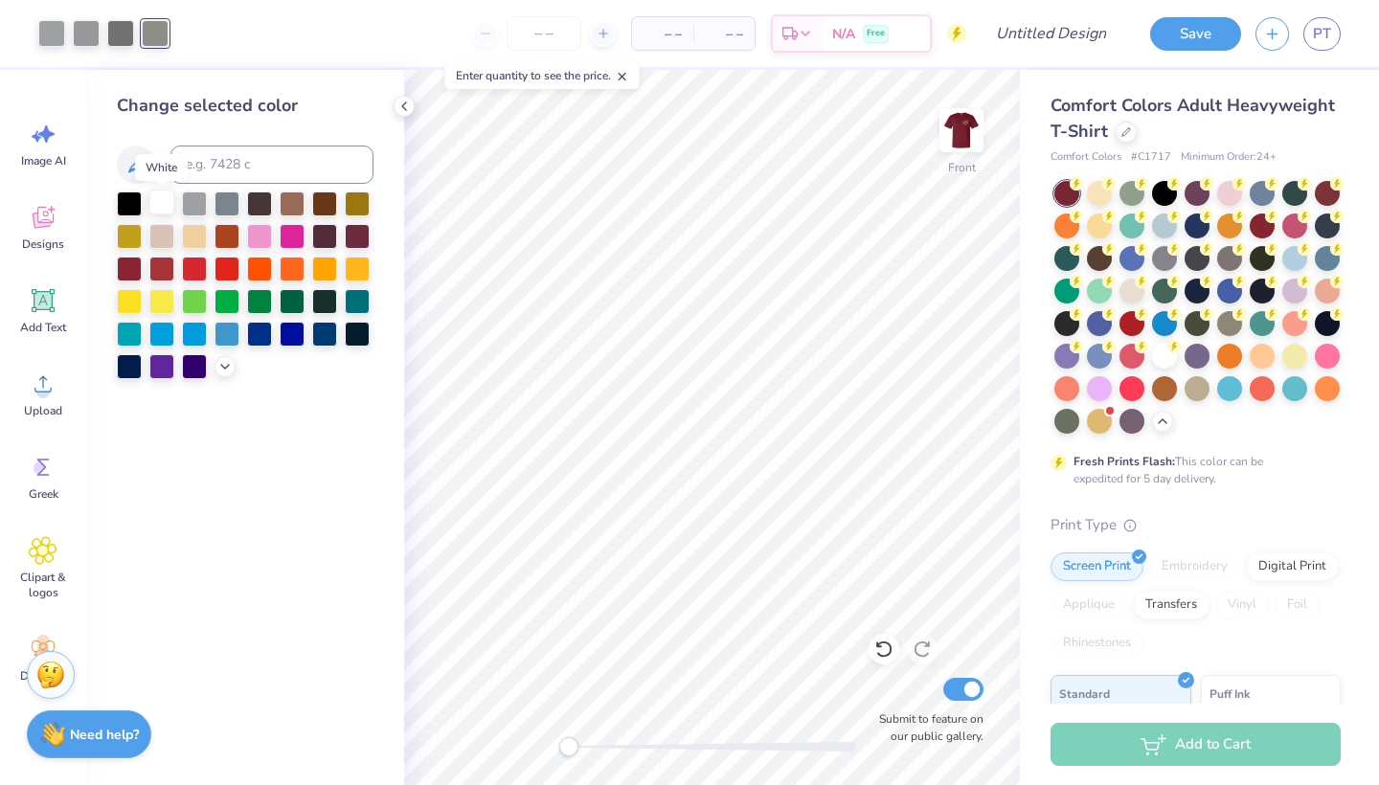
click at [157, 211] on div at bounding box center [161, 202] width 25 height 25
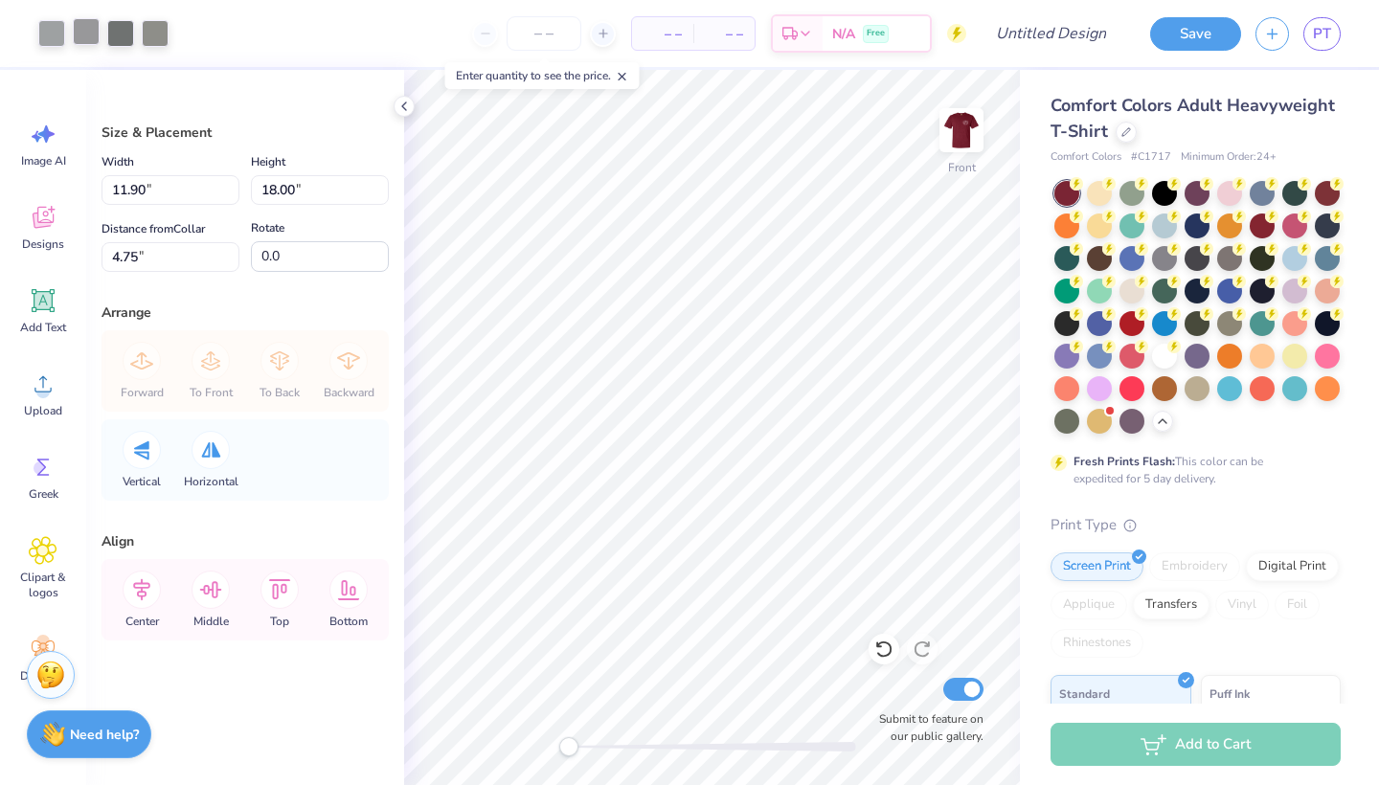
click at [84, 25] on div at bounding box center [86, 31] width 27 height 27
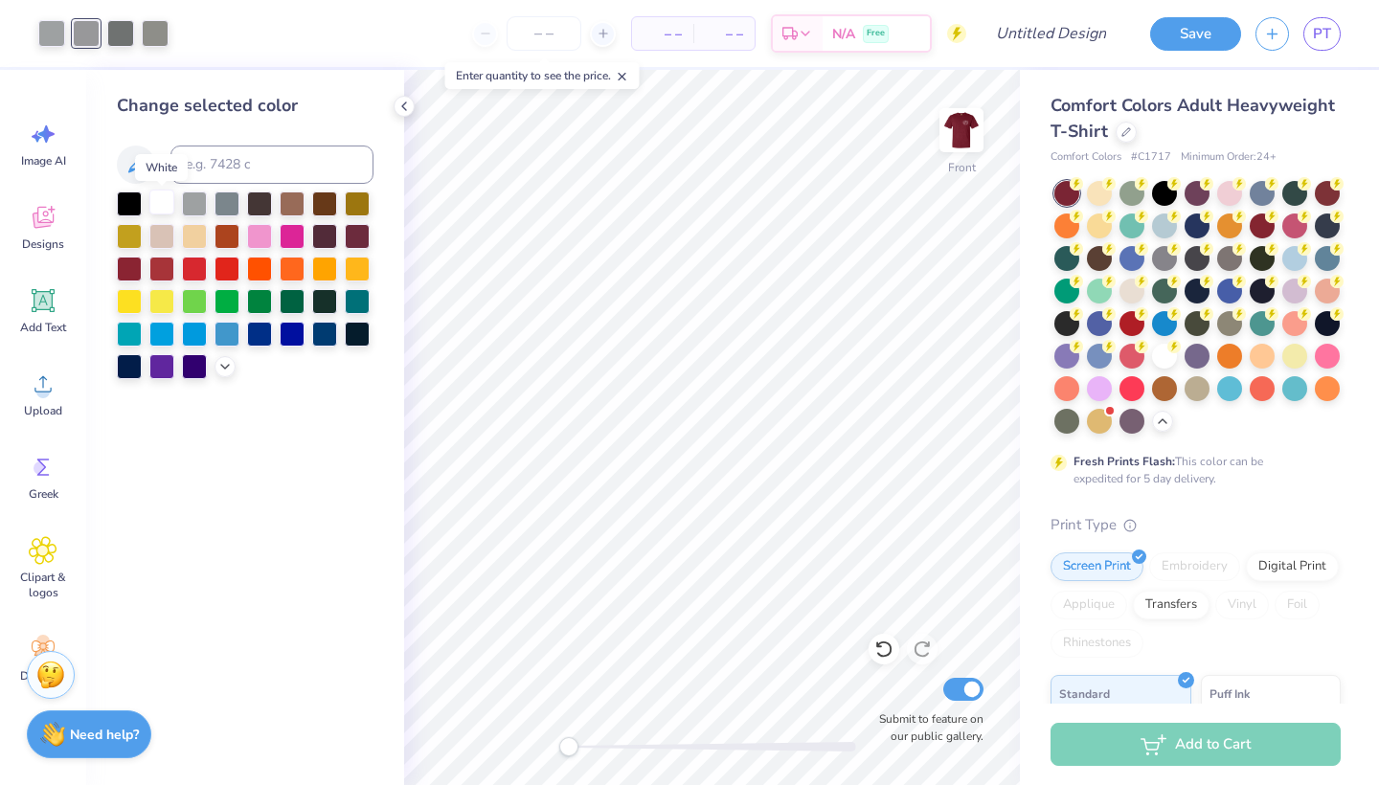
click at [154, 196] on div at bounding box center [161, 202] width 25 height 25
click at [125, 34] on div at bounding box center [120, 31] width 27 height 27
click at [216, 371] on div at bounding box center [224, 364] width 21 height 21
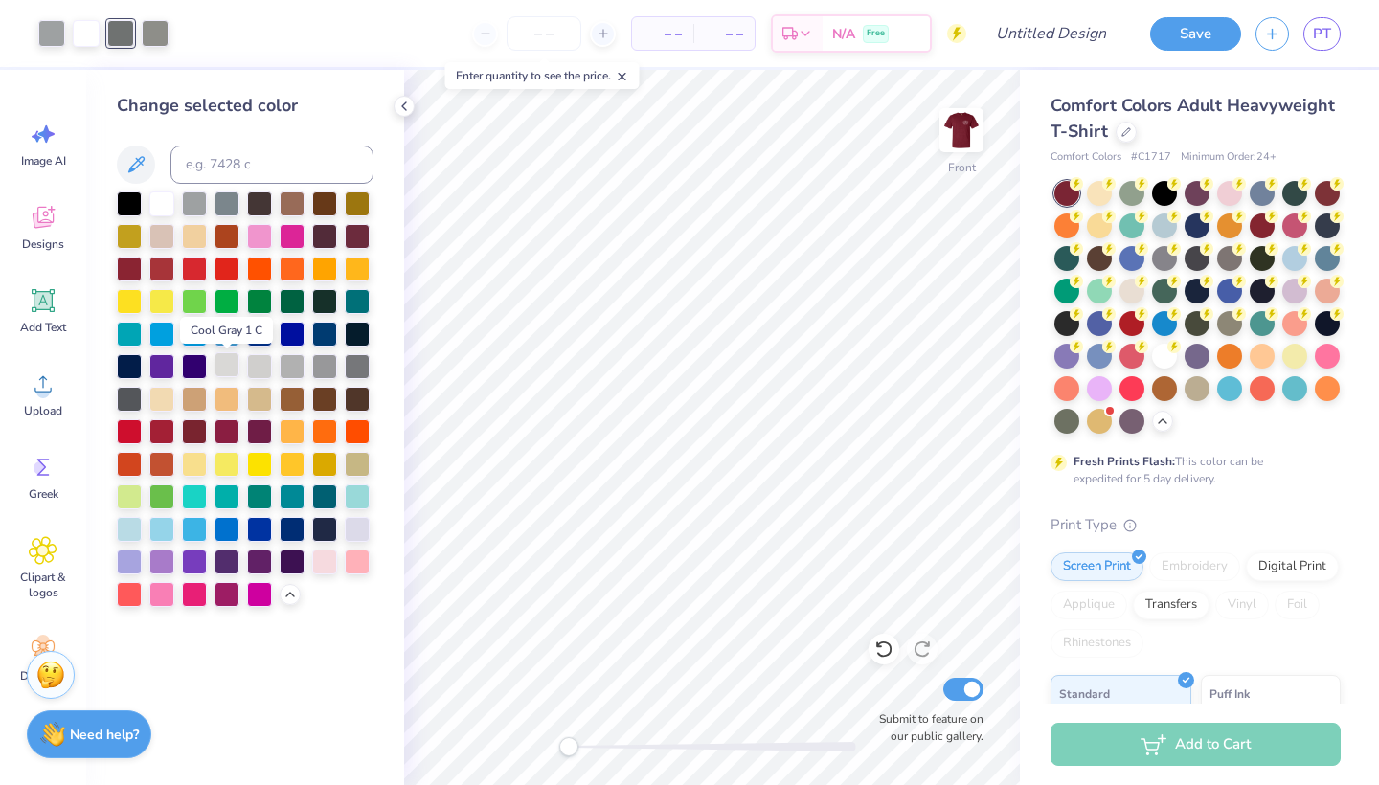
click at [227, 369] on div at bounding box center [226, 364] width 25 height 25
click at [268, 368] on div at bounding box center [259, 364] width 25 height 25
click at [297, 367] on div at bounding box center [292, 364] width 25 height 25
click at [158, 33] on div at bounding box center [155, 31] width 27 height 27
click at [158, 204] on div at bounding box center [161, 202] width 25 height 25
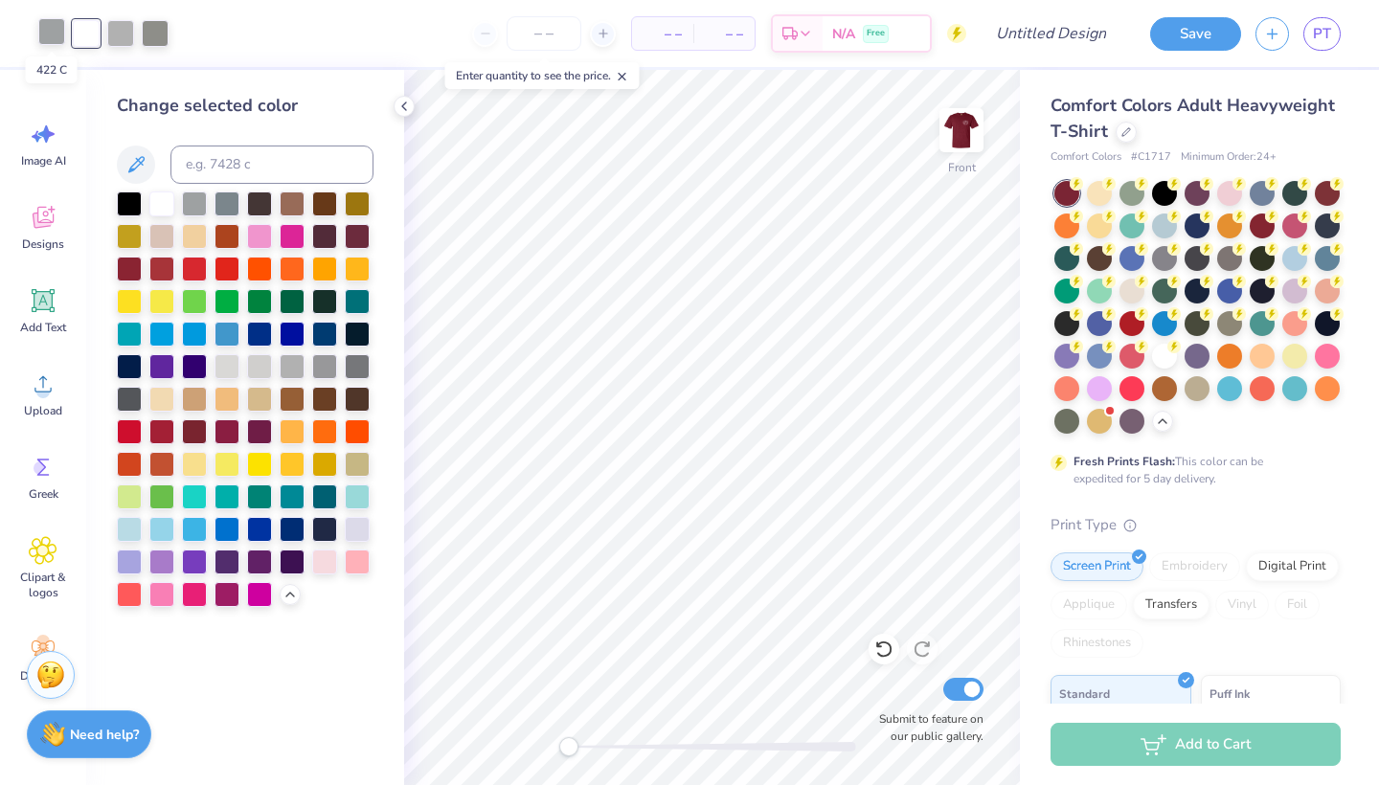
click at [51, 29] on div at bounding box center [51, 31] width 27 height 27
click at [160, 204] on div at bounding box center [161, 202] width 25 height 25
click at [118, 30] on div at bounding box center [120, 31] width 27 height 27
click at [158, 206] on div at bounding box center [161, 202] width 25 height 25
click at [129, 36] on div at bounding box center [120, 31] width 27 height 27
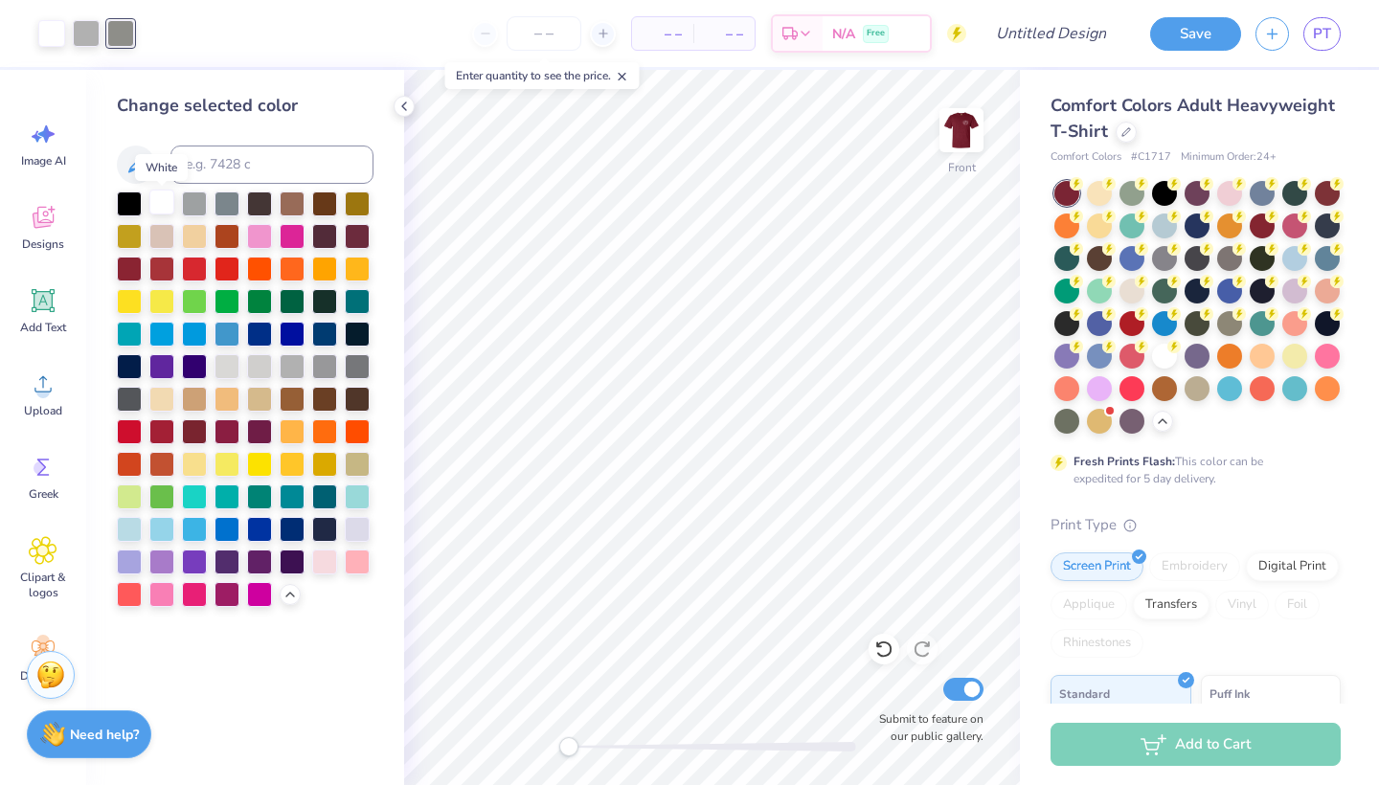
click at [159, 200] on div at bounding box center [161, 202] width 25 height 25
click at [125, 32] on div at bounding box center [120, 31] width 27 height 27
click at [84, 30] on div at bounding box center [86, 31] width 27 height 27
click at [161, 200] on div at bounding box center [161, 202] width 25 height 25
click at [883, 645] on icon at bounding box center [883, 648] width 19 height 19
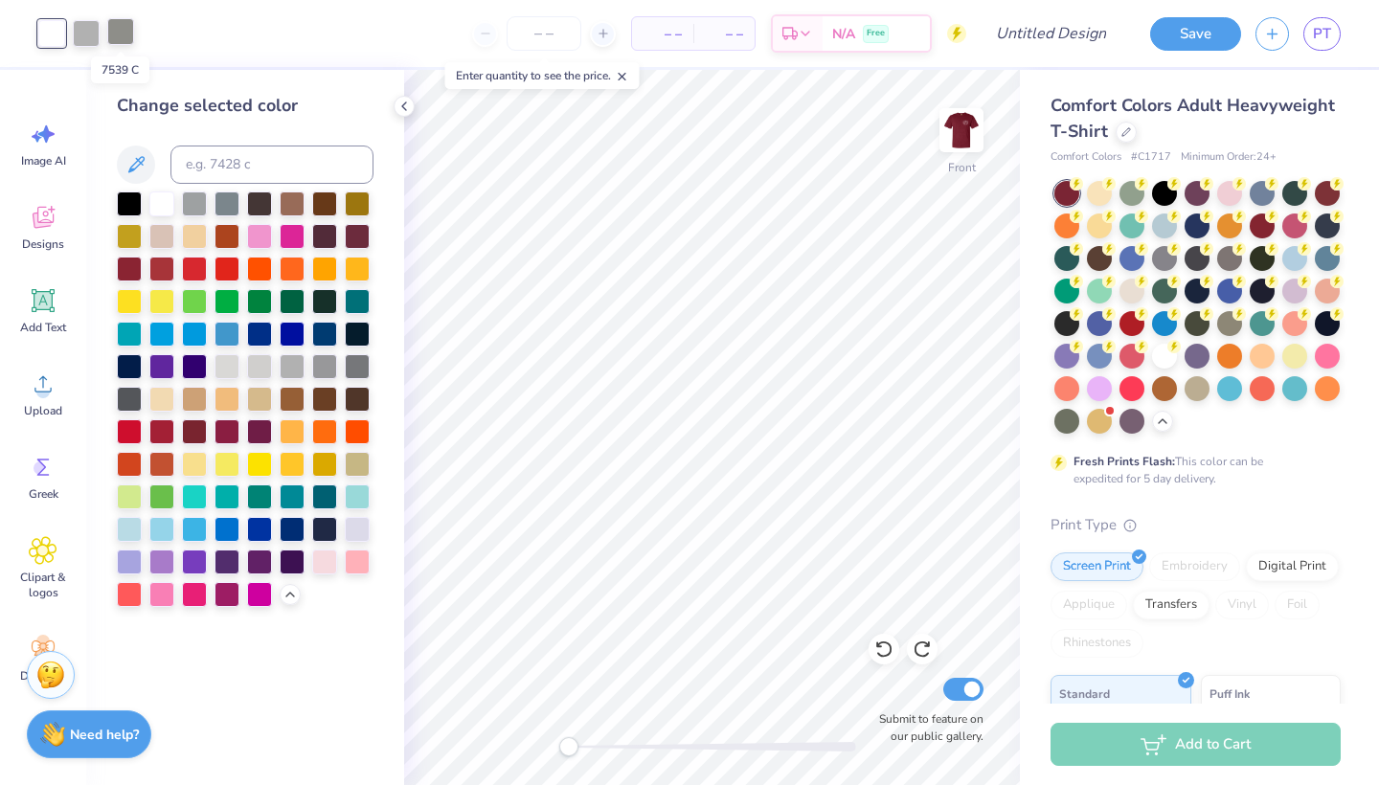
click at [127, 34] on div at bounding box center [120, 31] width 27 height 27
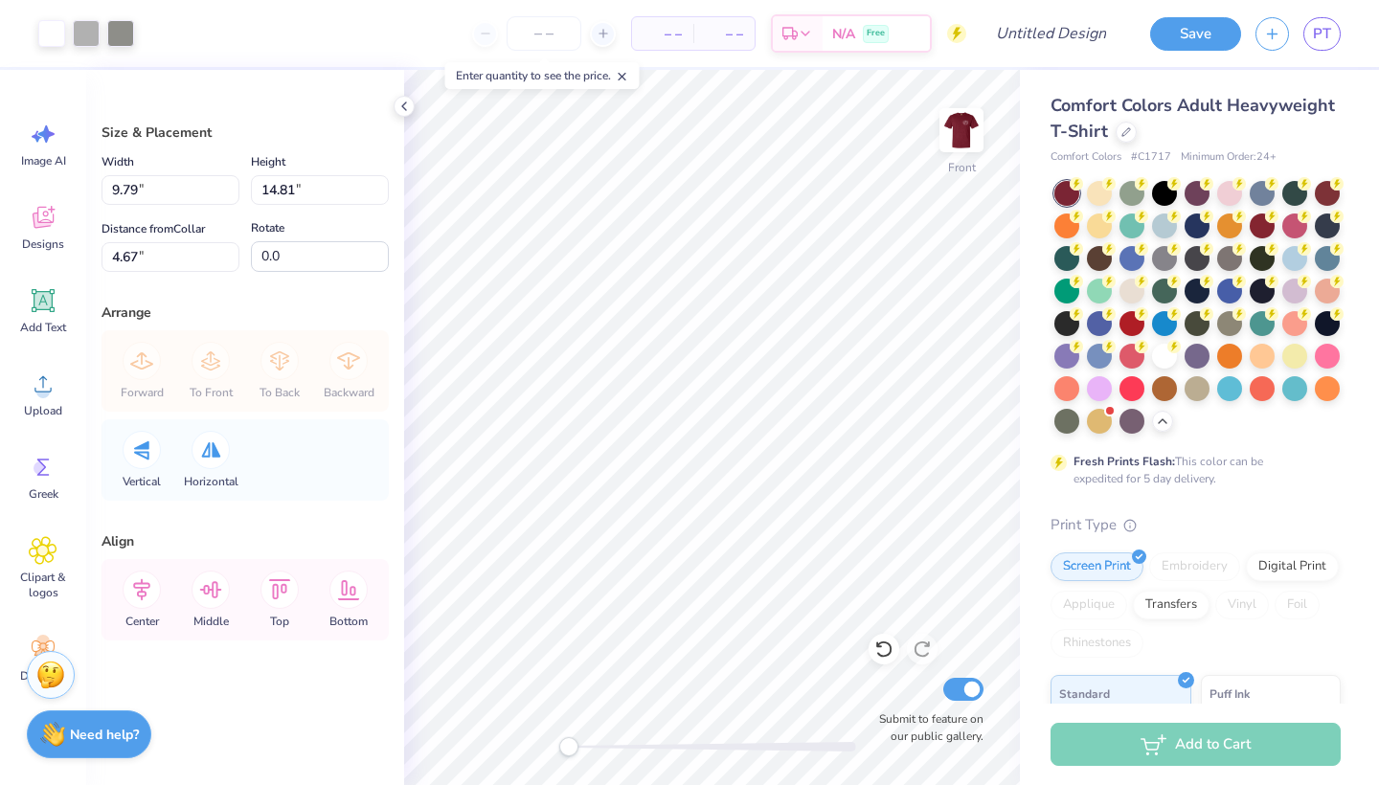
type input "10.35"
type input "15.67"
type input "4.43"
type input "11.40"
type input "17.26"
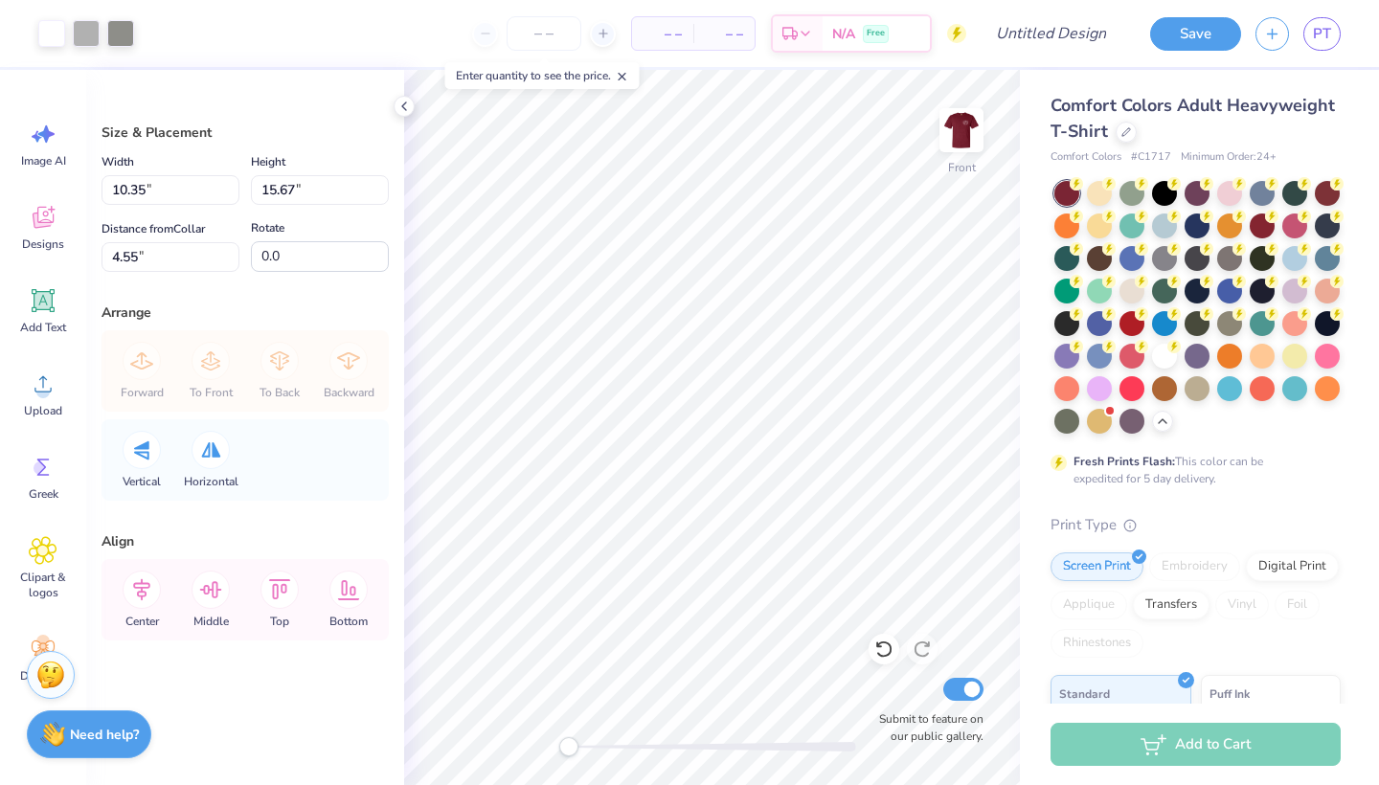
type input "2.96"
type input "11.66"
type input "17.65"
type input "3.68"
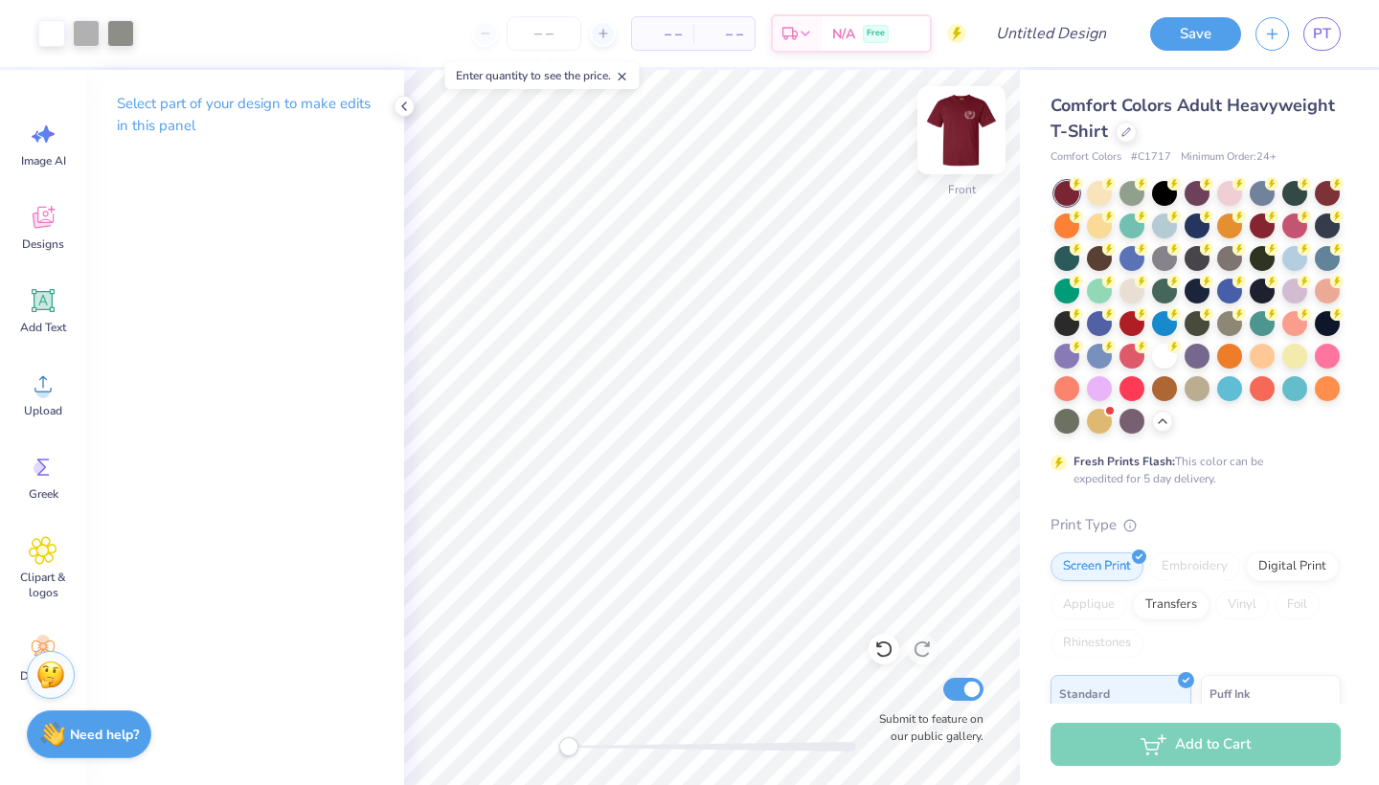
click at [958, 126] on img at bounding box center [961, 130] width 77 height 77
click at [404, 112] on icon at bounding box center [403, 106] width 15 height 15
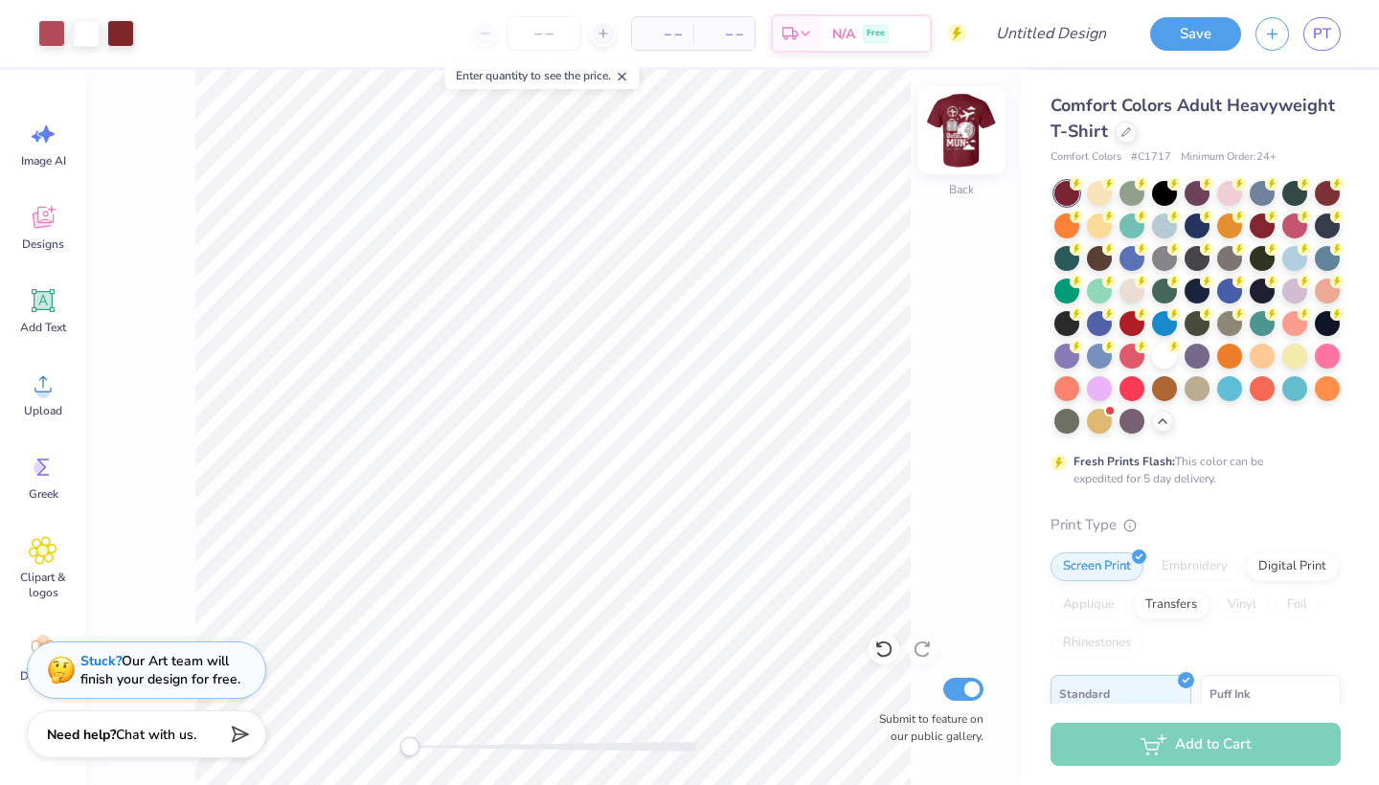
click at [969, 144] on img at bounding box center [961, 130] width 77 height 77
click at [967, 130] on img at bounding box center [961, 130] width 77 height 77
click at [957, 129] on img at bounding box center [961, 130] width 77 height 77
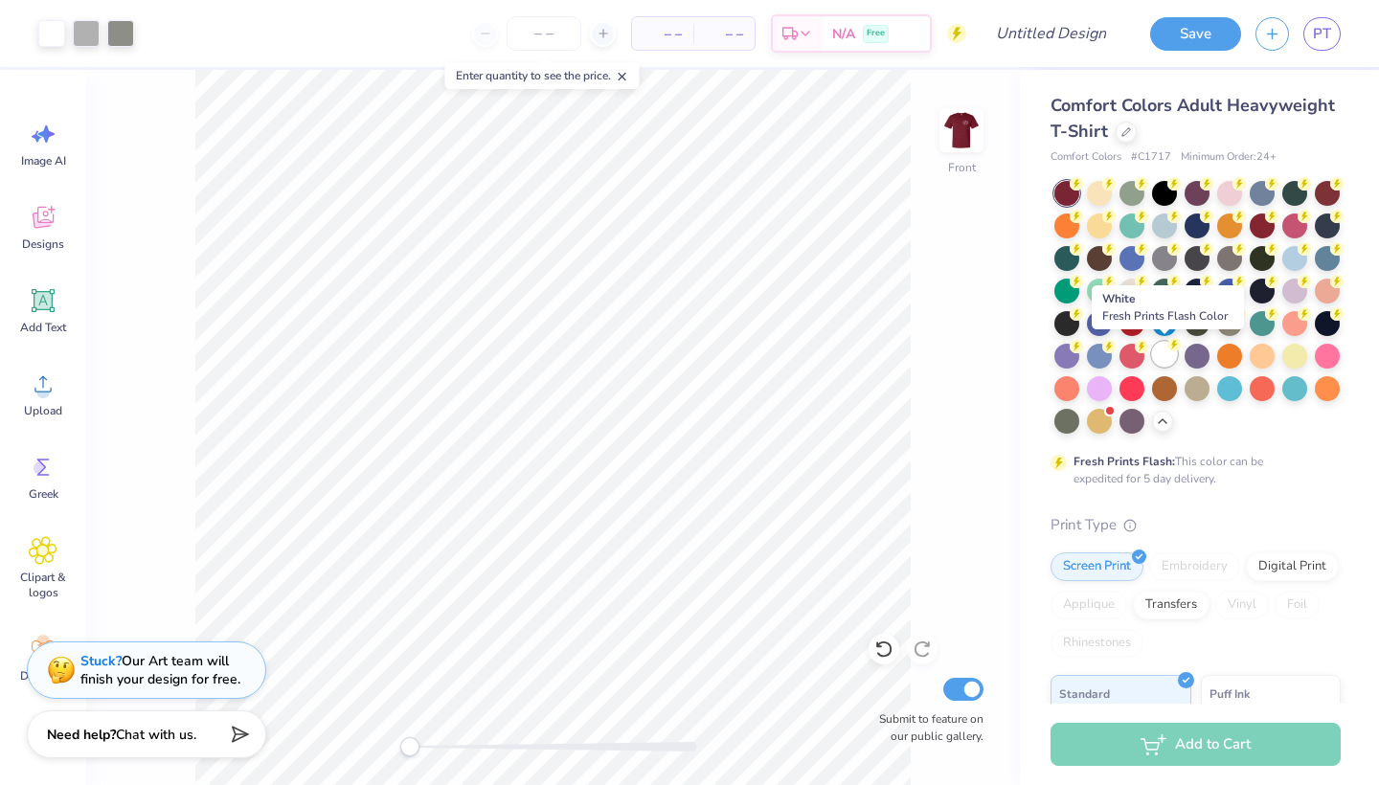
click at [986, 349] on div at bounding box center [1164, 354] width 25 height 25
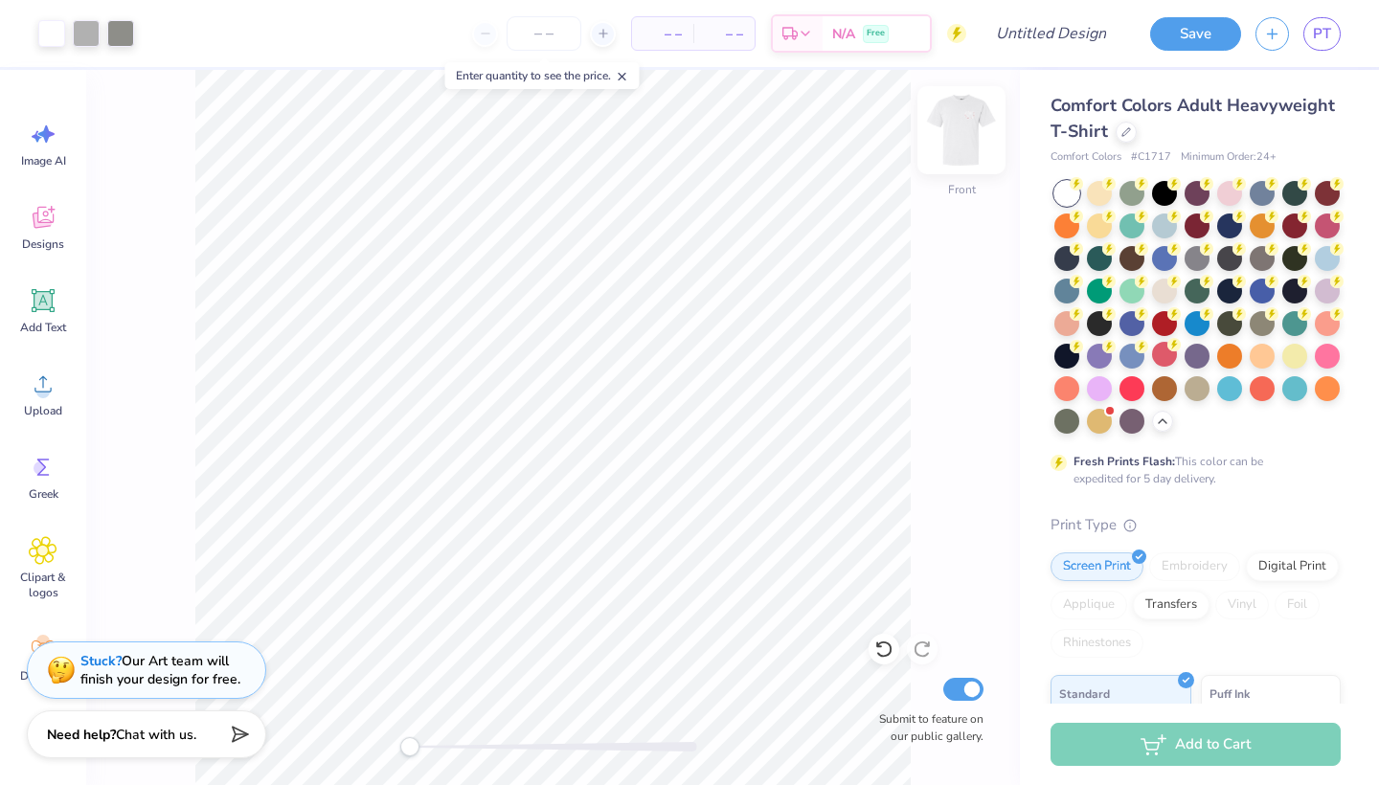
click at [964, 140] on img at bounding box center [961, 130] width 77 height 77
click at [986, 189] on div at bounding box center [1326, 191] width 25 height 25
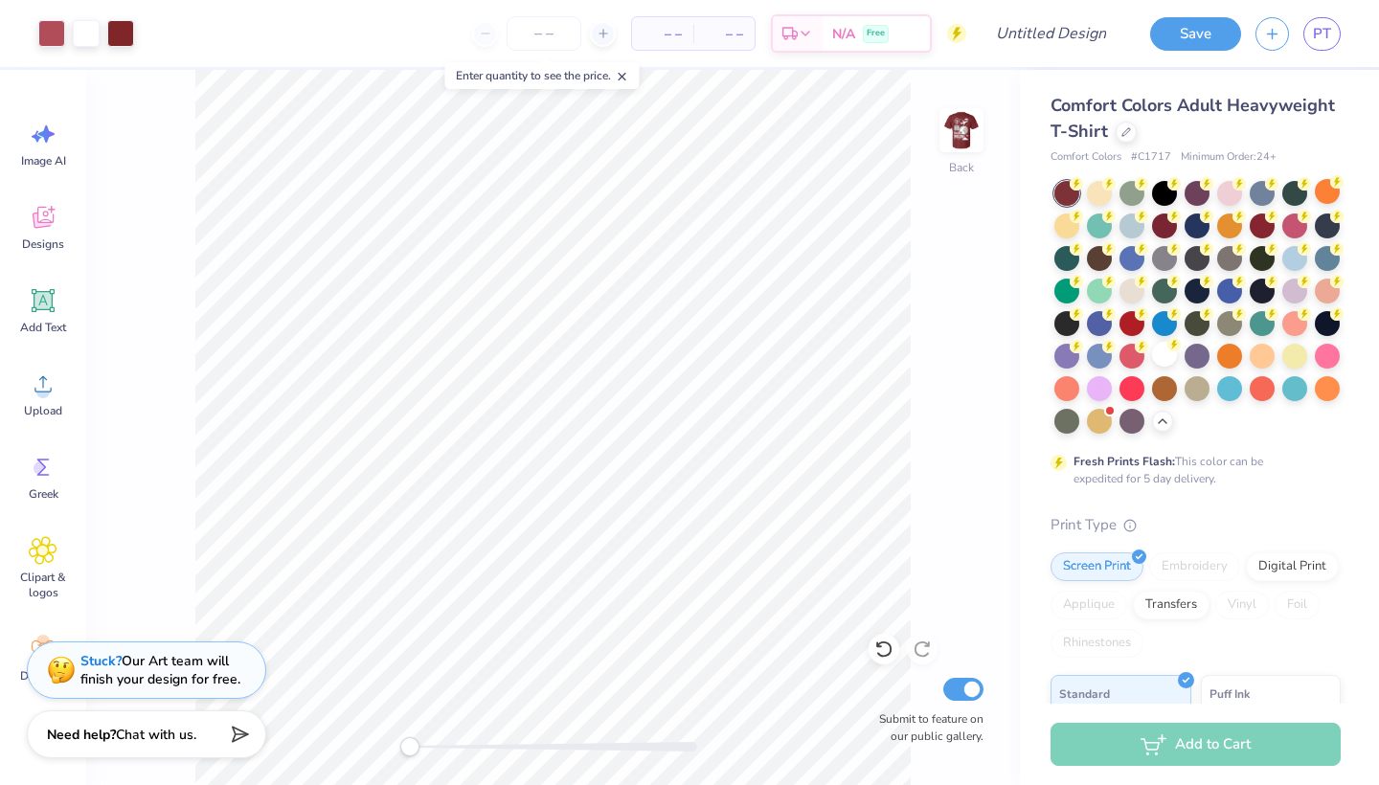
click at [986, 343] on div "Comfort Colors Adult Heavyweight T-Shirt Comfort Colors # C1717 Minimum Order: …" at bounding box center [1199, 589] width 359 height 1038
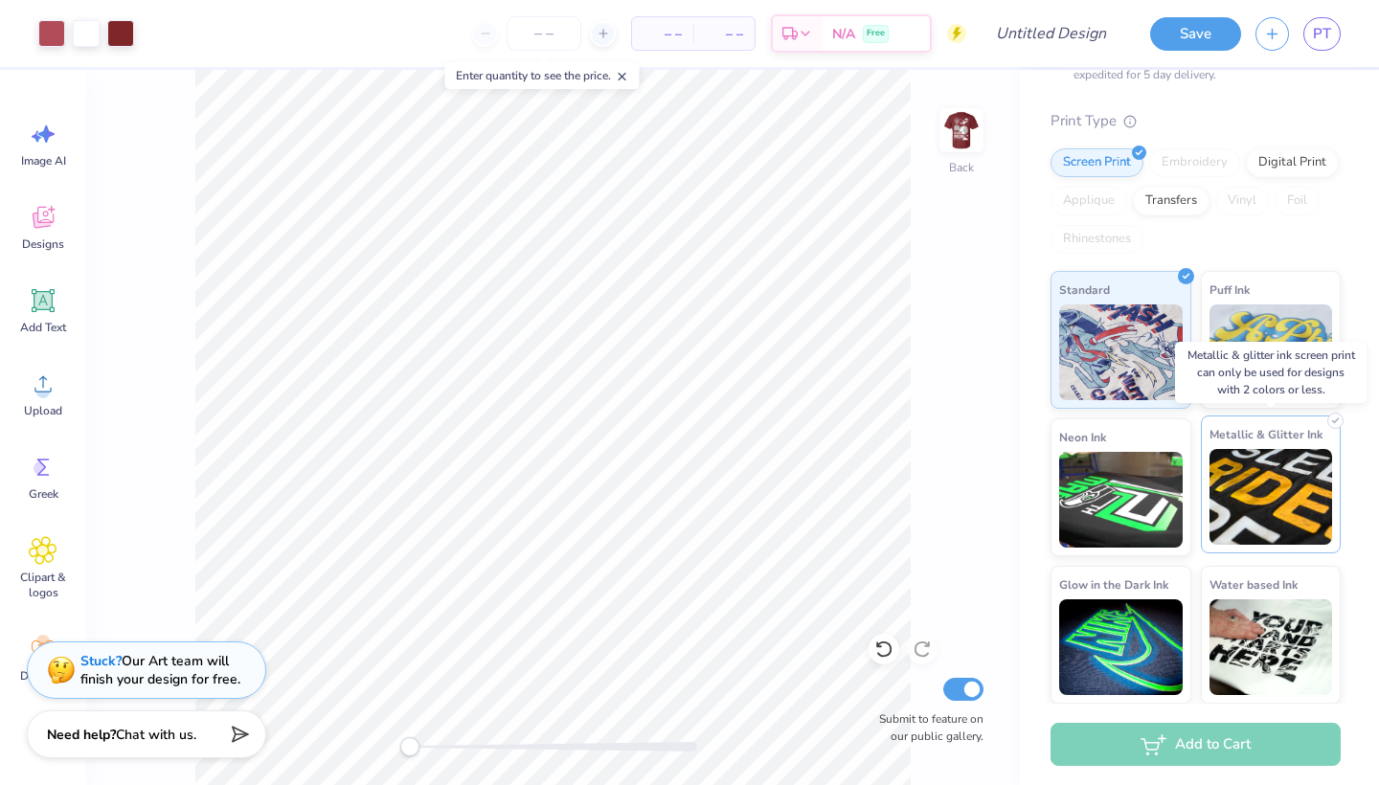
scroll to position [403, 0]
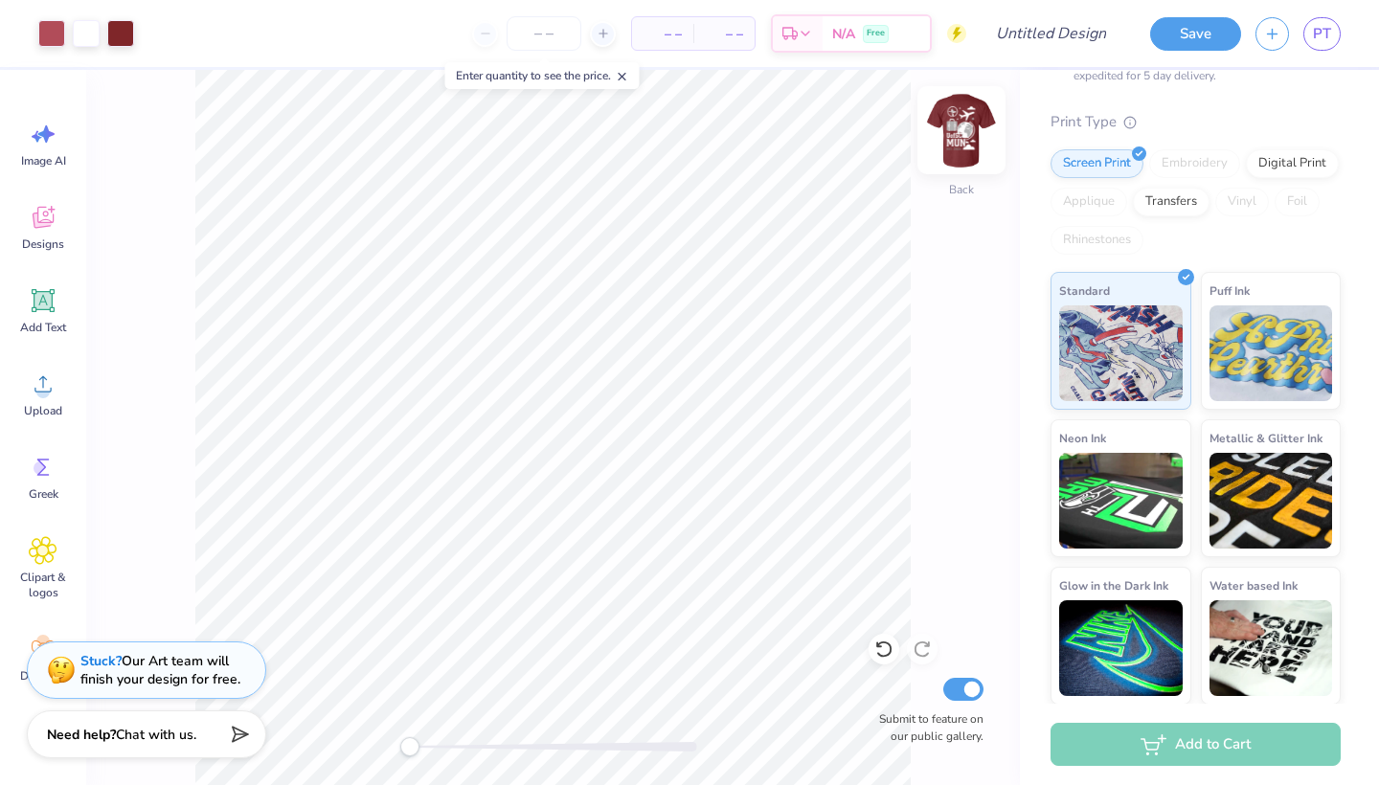
click at [970, 132] on img at bounding box center [961, 130] width 77 height 77
click at [89, 37] on div at bounding box center [86, 31] width 27 height 27
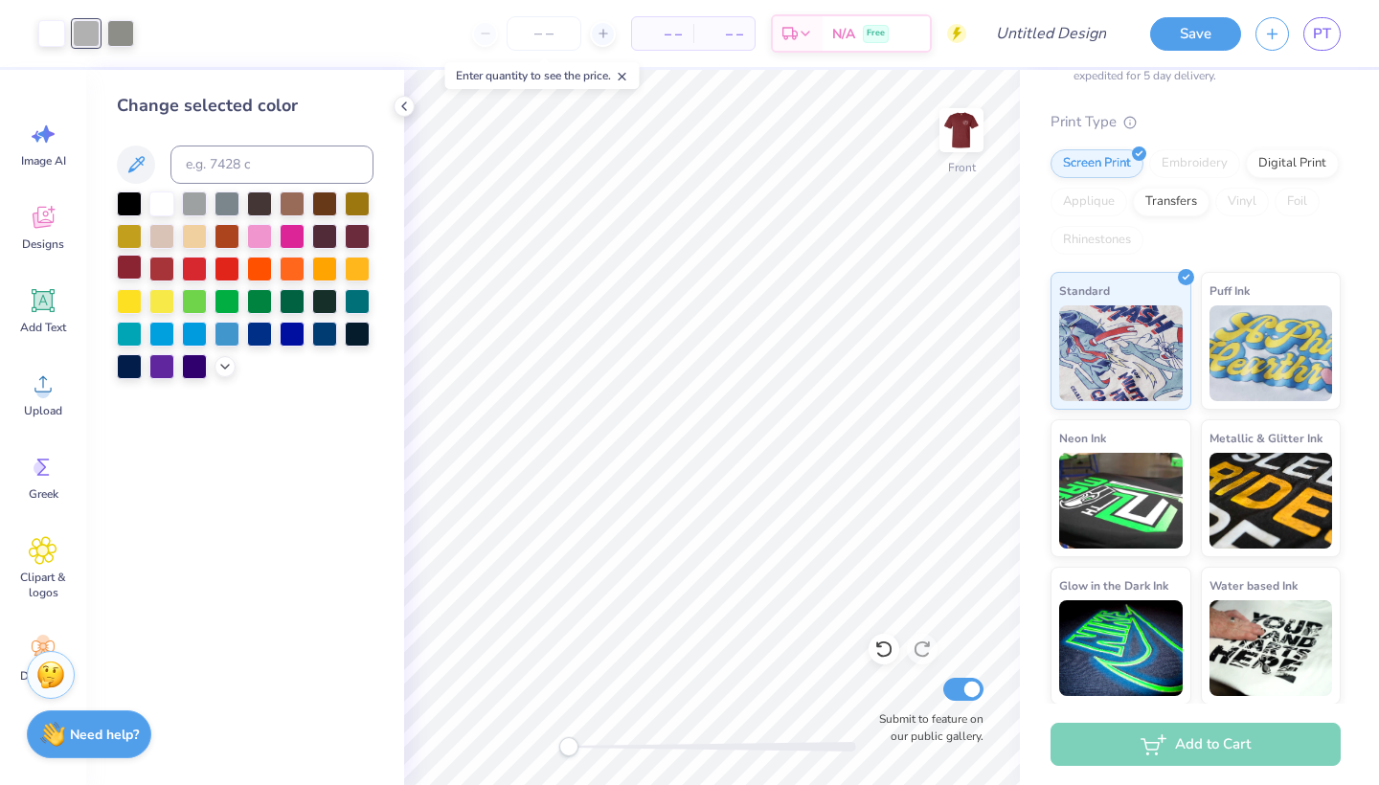
click at [119, 274] on div at bounding box center [129, 267] width 25 height 25
click at [358, 235] on div at bounding box center [357, 234] width 25 height 25
click at [331, 236] on div at bounding box center [324, 234] width 25 height 25
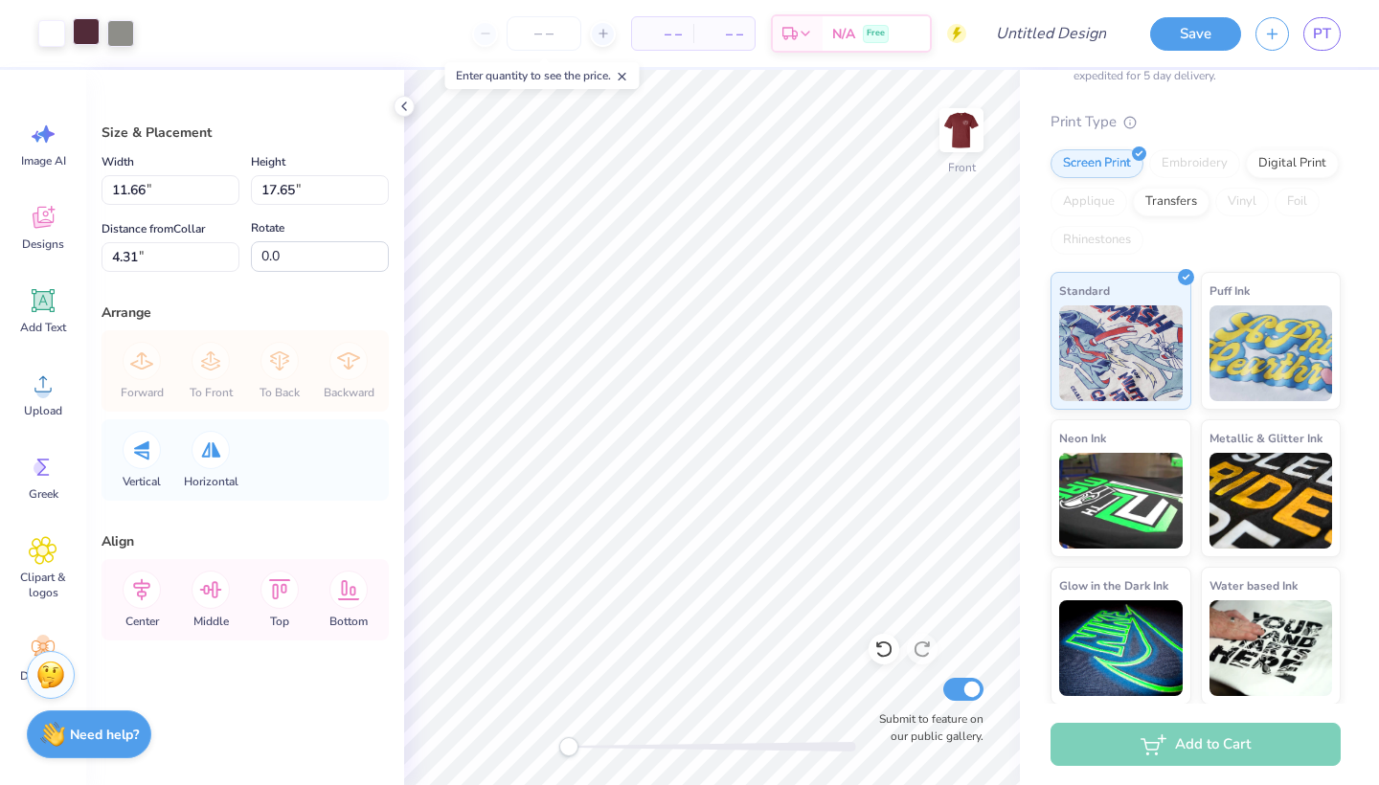
click at [83, 42] on div at bounding box center [86, 31] width 27 height 27
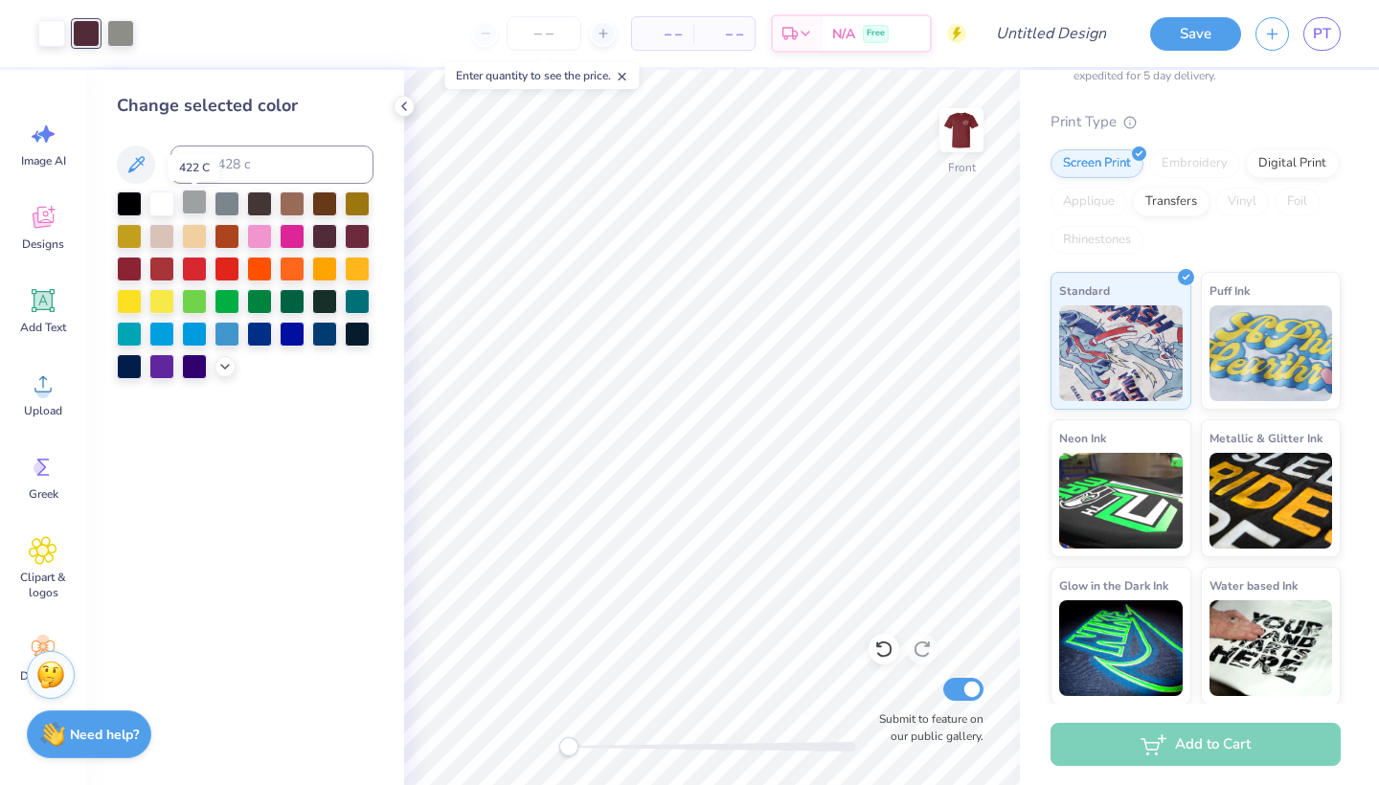
click at [193, 208] on div at bounding box center [194, 202] width 25 height 25
click at [219, 206] on div at bounding box center [226, 202] width 25 height 25
click at [321, 537] on div "Change selected color" at bounding box center [245, 427] width 318 height 715
click at [198, 209] on div at bounding box center [194, 202] width 25 height 25
click at [223, 370] on icon at bounding box center [224, 364] width 15 height 15
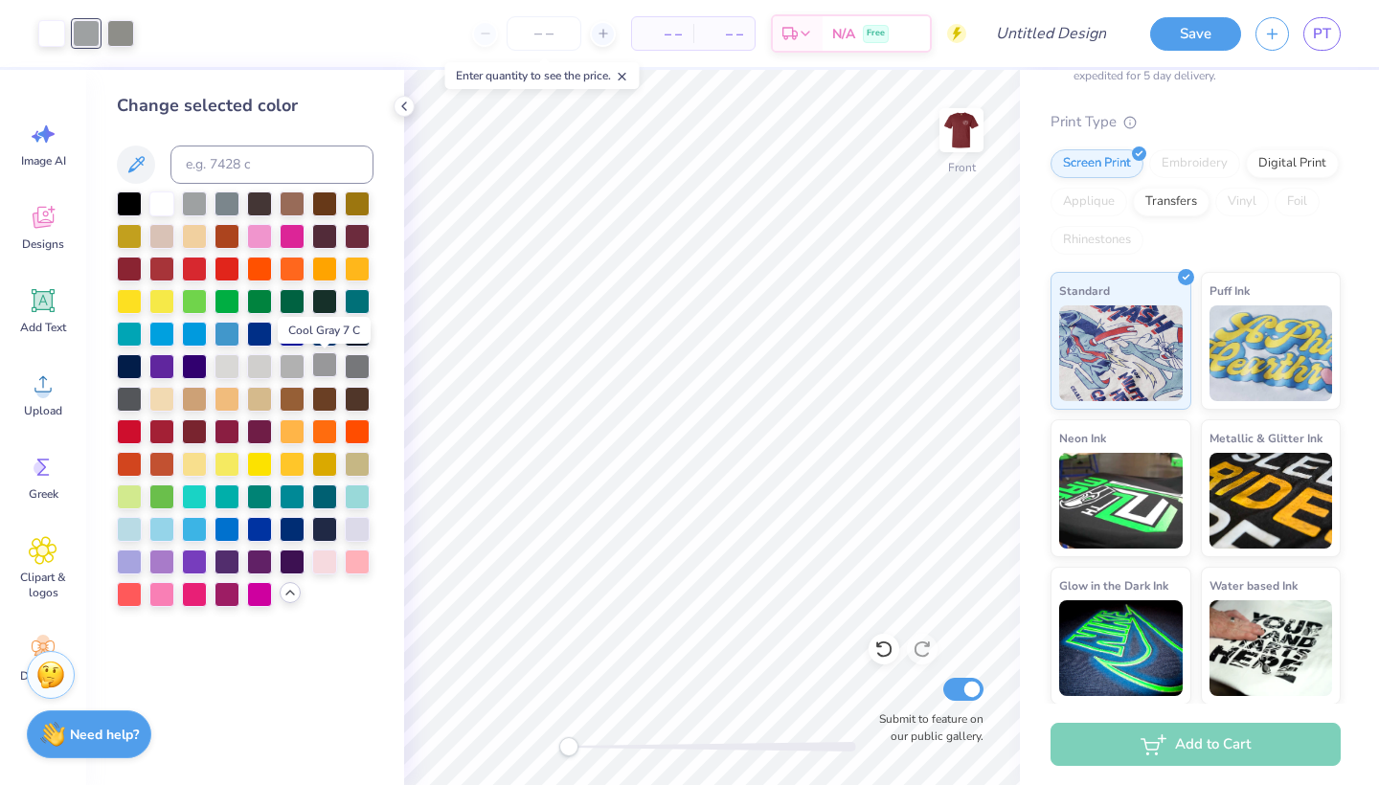
click at [324, 369] on div at bounding box center [324, 364] width 25 height 25
click at [321, 370] on div at bounding box center [324, 364] width 25 height 25
click at [356, 364] on div at bounding box center [357, 364] width 25 height 25
click at [124, 402] on div at bounding box center [129, 397] width 25 height 25
click at [324, 370] on div at bounding box center [324, 364] width 25 height 25
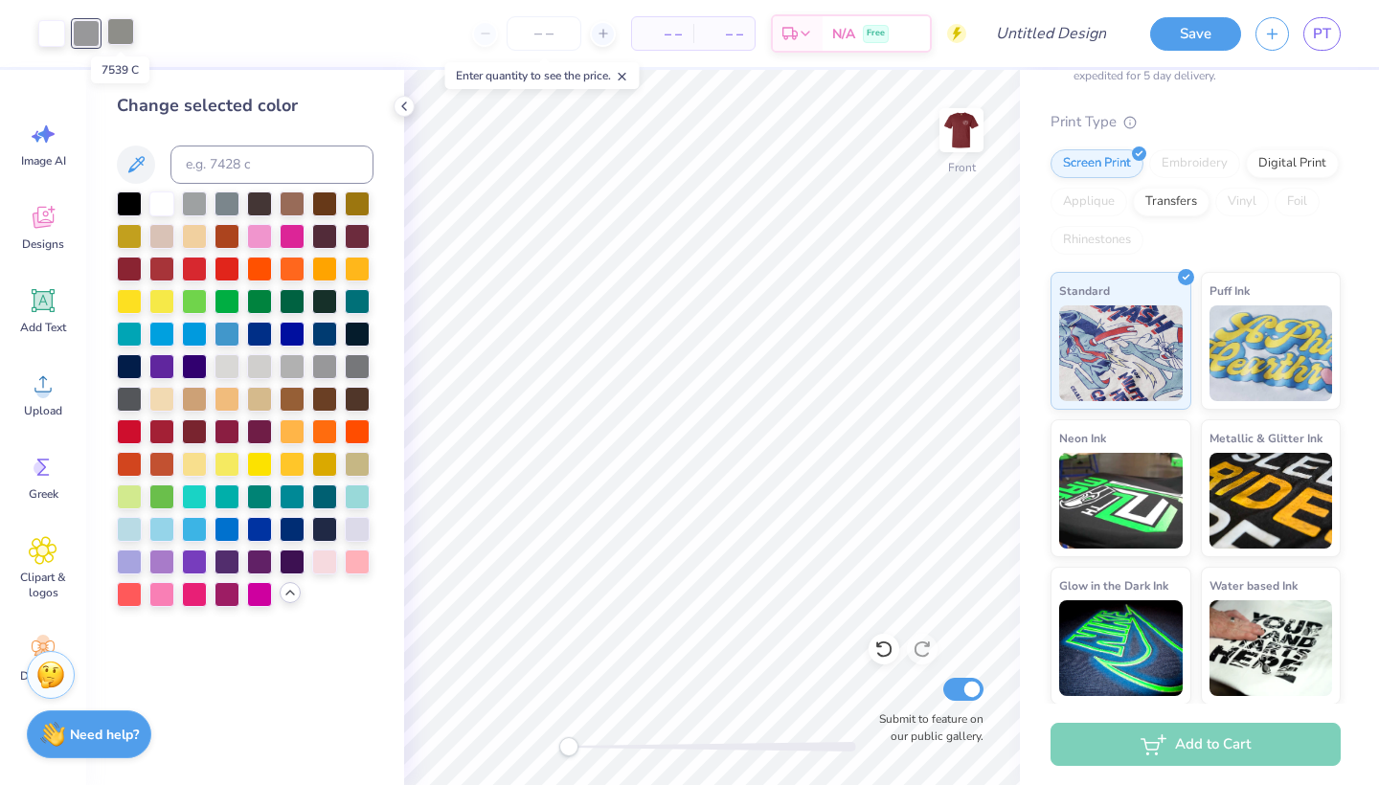
click at [121, 28] on div at bounding box center [120, 31] width 27 height 27
click at [325, 370] on div at bounding box center [324, 364] width 25 height 25
click at [128, 33] on div at bounding box center [120, 31] width 27 height 27
click at [326, 368] on div at bounding box center [324, 364] width 25 height 25
drag, startPoint x: 117, startPoint y: 24, endPoint x: 130, endPoint y: 48, distance: 27.4
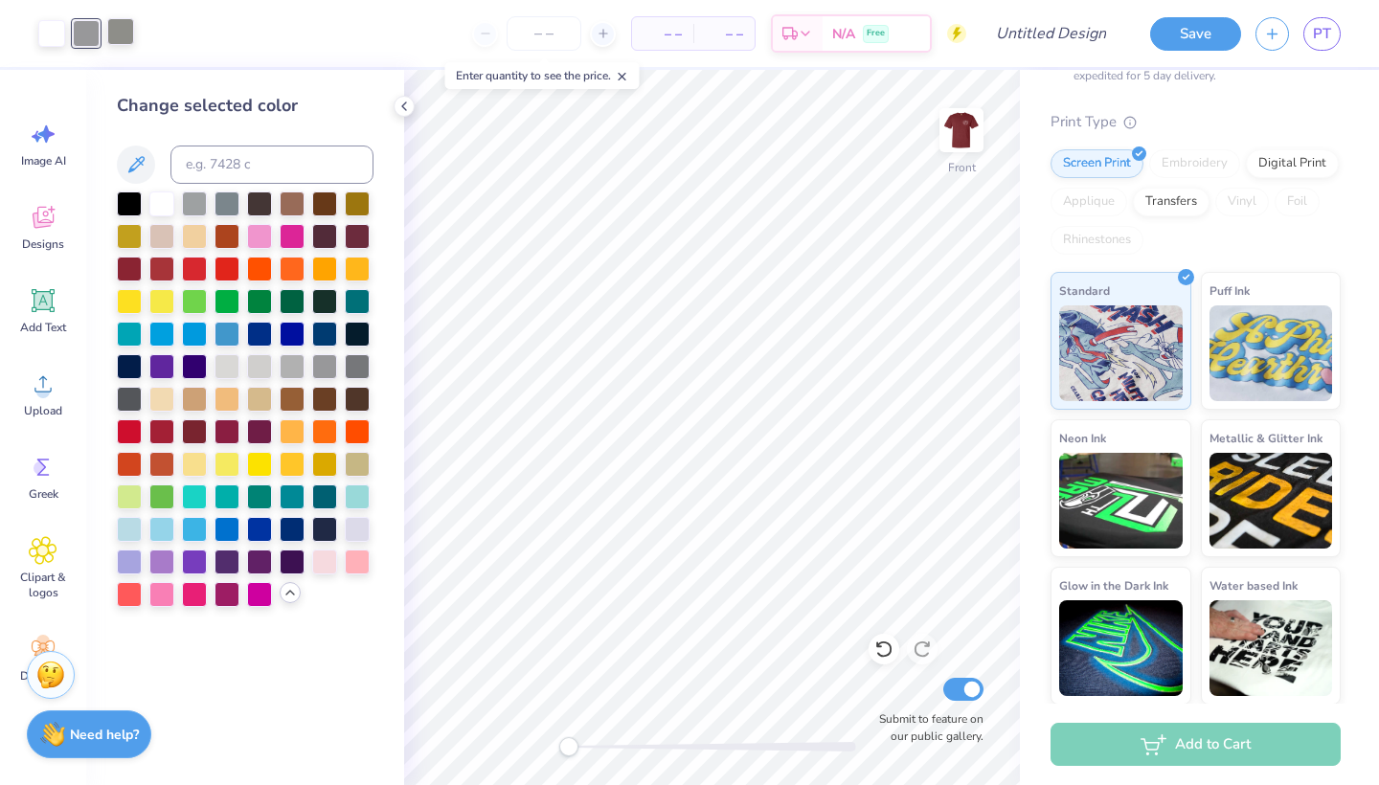
click at [131, 49] on div "Art colors" at bounding box center [67, 33] width 134 height 67
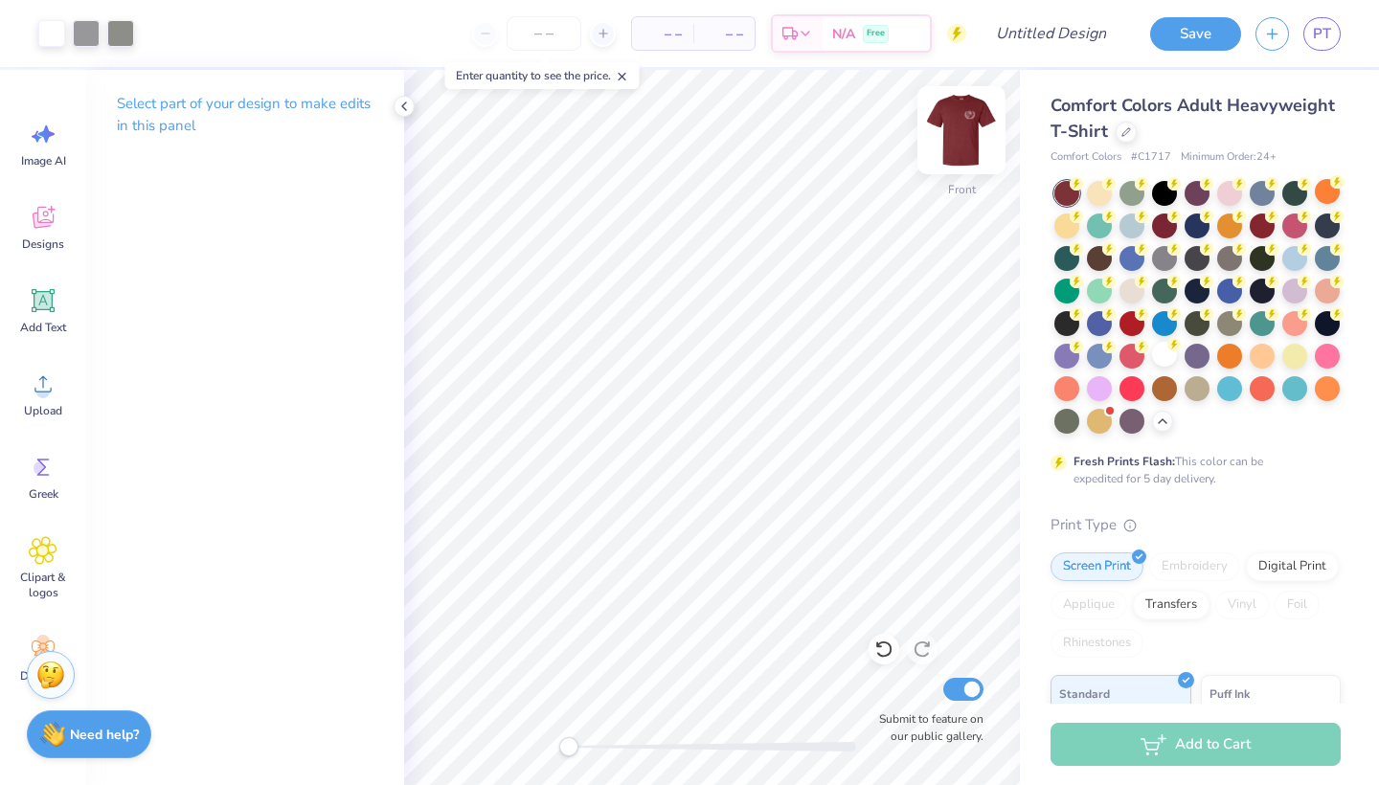
scroll to position [0, 0]
click at [401, 108] on icon at bounding box center [403, 106] width 15 height 15
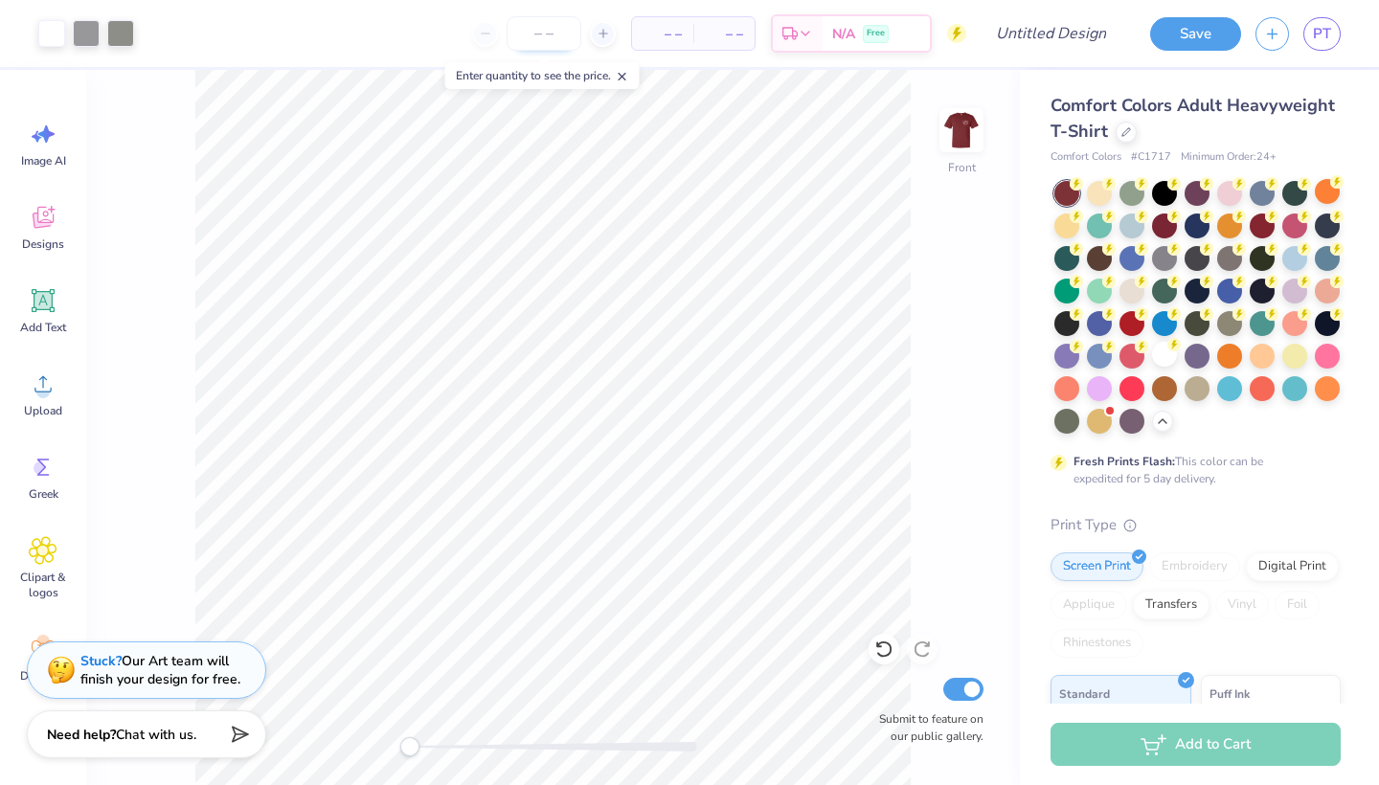
click at [530, 36] on input "number" at bounding box center [543, 33] width 75 height 34
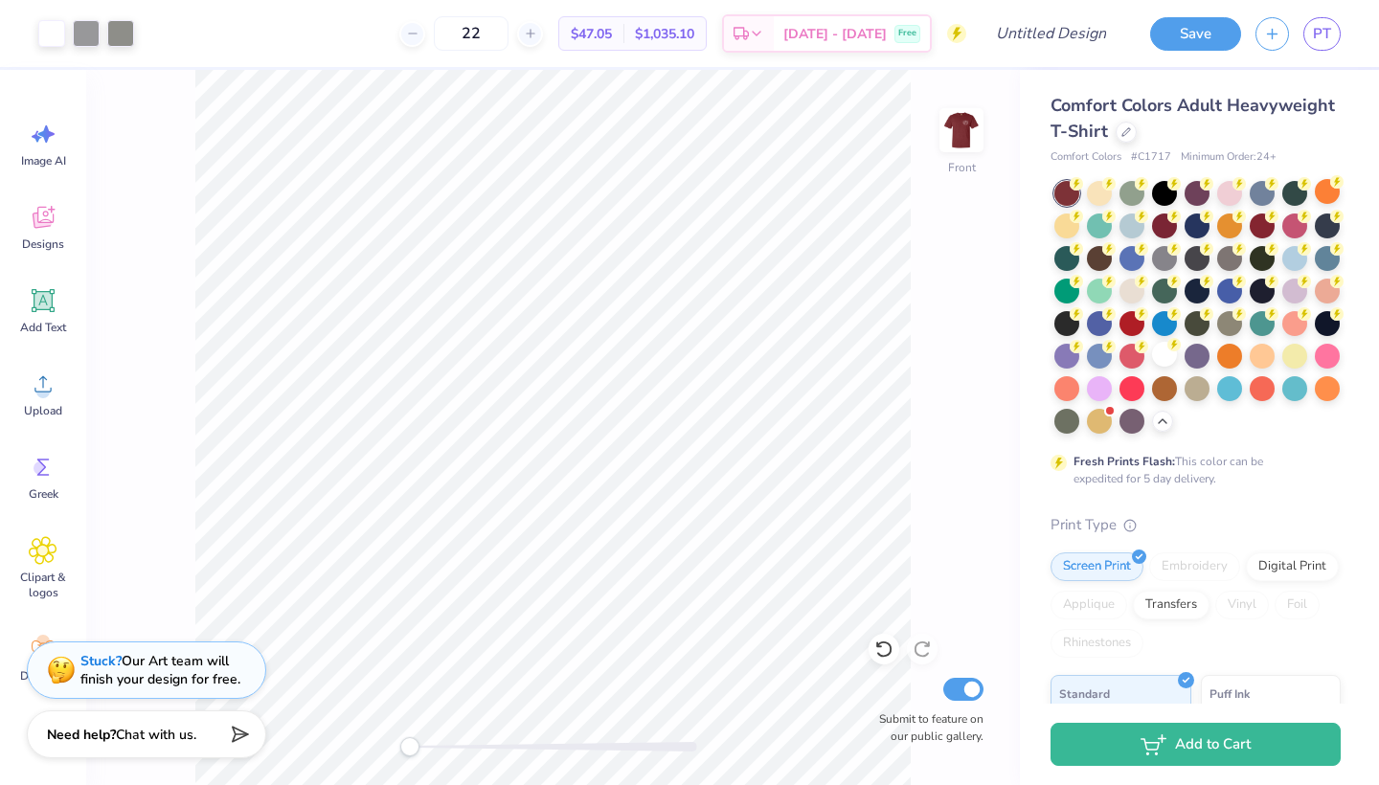
type input "22"
click at [611, 34] on span "$47.05" at bounding box center [591, 34] width 41 height 20
click at [986, 570] on div "Screen Print" at bounding box center [1096, 563] width 93 height 29
